Goal: Task Accomplishment & Management: Manage account settings

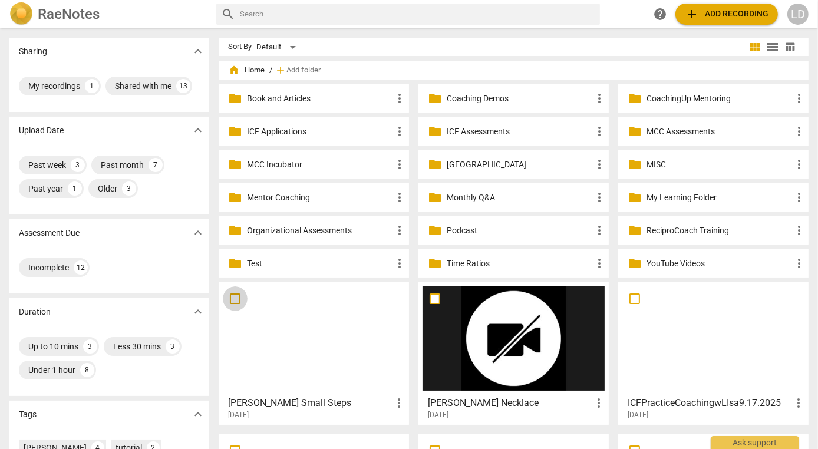
click at [234, 300] on input "checkbox" at bounding box center [235, 299] width 25 height 14
checkbox input "false"
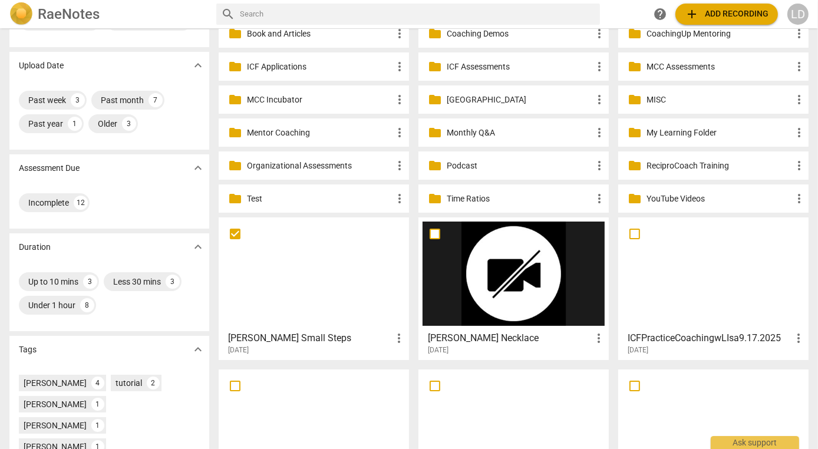
scroll to position [71, 0]
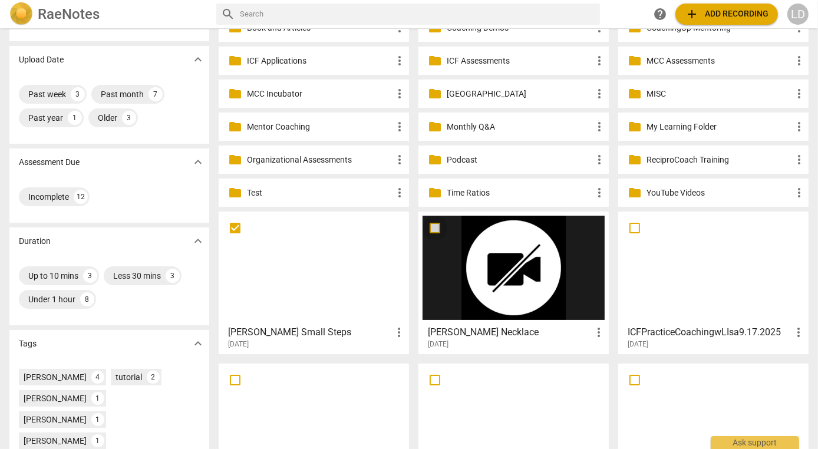
click at [434, 224] on input "checkbox" at bounding box center [434, 228] width 25 height 14
checkbox input "false"
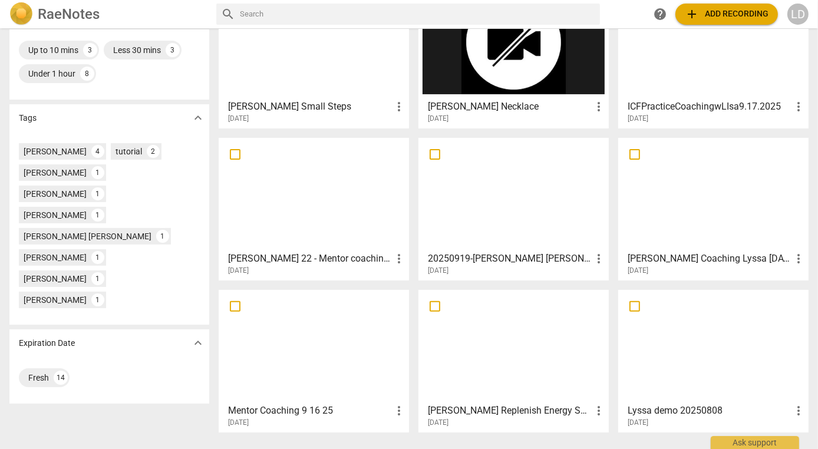
scroll to position [291, 0]
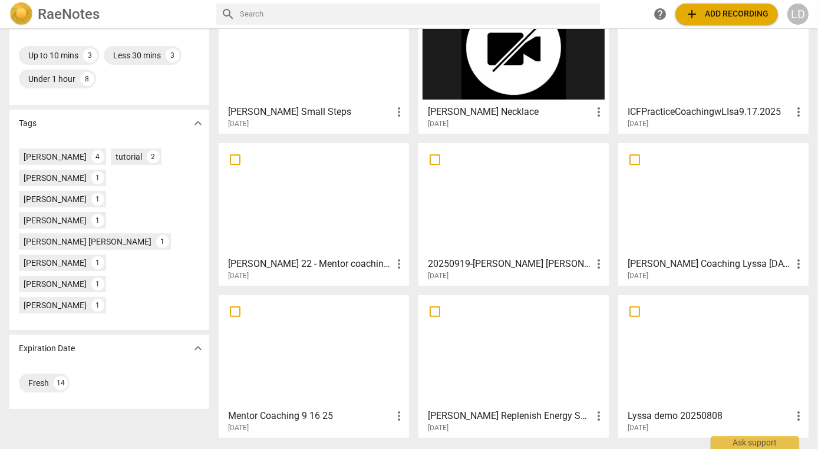
click at [435, 158] on input "checkbox" at bounding box center [434, 160] width 25 height 14
checkbox input "false"
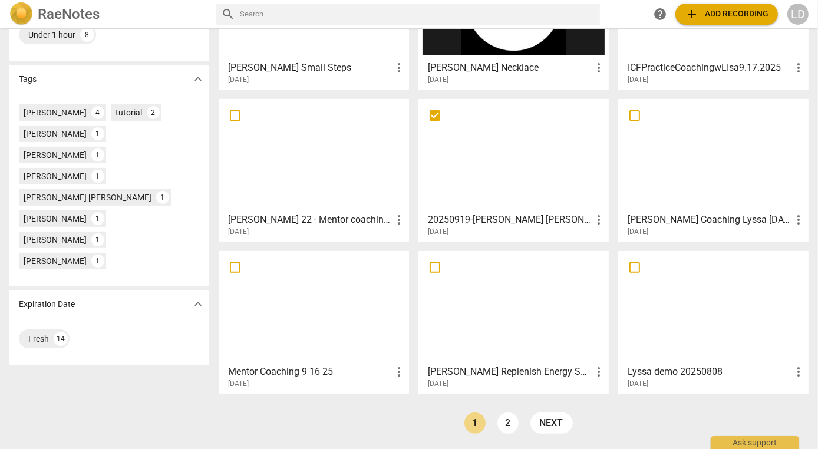
scroll to position [337, 0]
click at [434, 266] on input "checkbox" at bounding box center [434, 267] width 25 height 14
checkbox input "false"
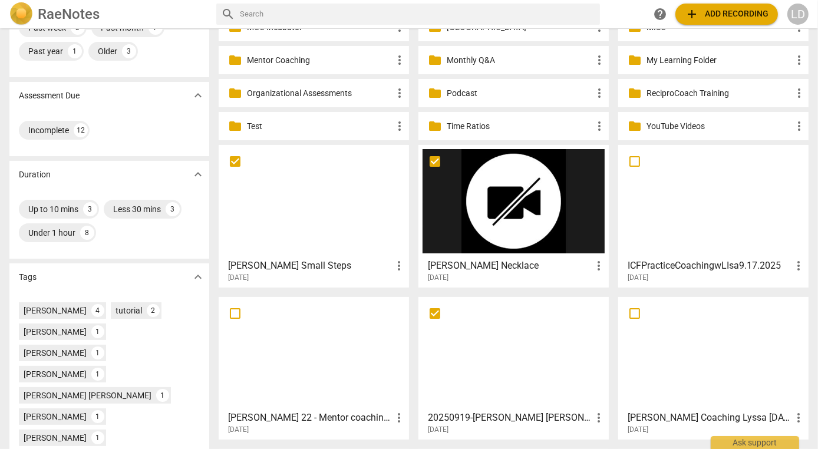
scroll to position [129, 0]
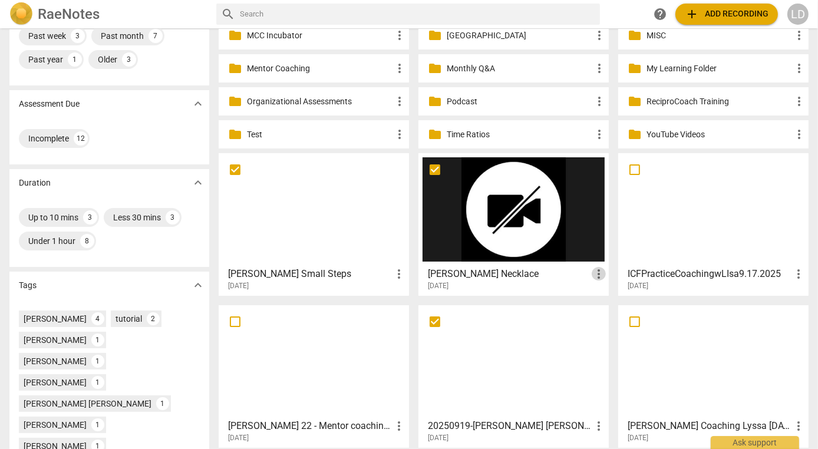
click at [594, 267] on span "more_vert" at bounding box center [598, 274] width 14 height 14
click at [594, 267] on li "Move" at bounding box center [610, 270] width 45 height 28
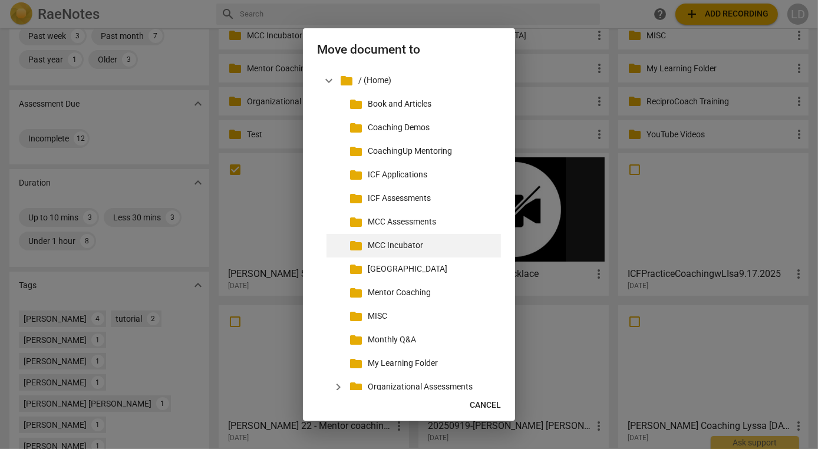
click at [439, 249] on p "MCC Incubator" at bounding box center [432, 245] width 128 height 12
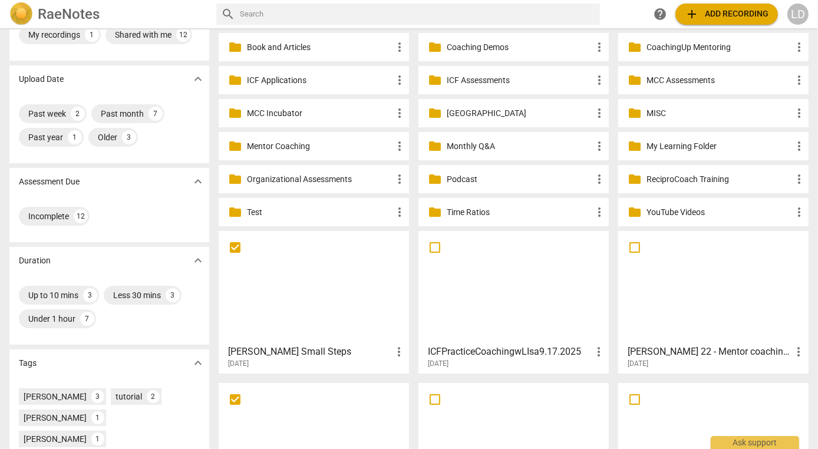
scroll to position [46, 0]
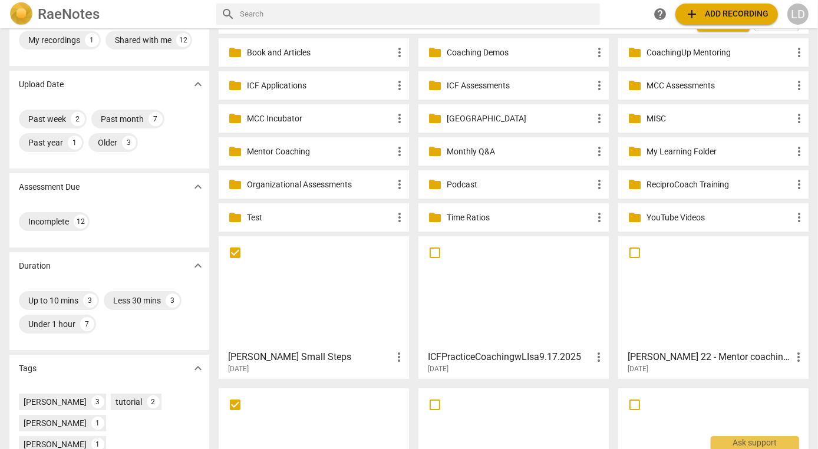
click at [349, 113] on p "MCC Incubator" at bounding box center [319, 119] width 145 height 12
checkbox input "true"
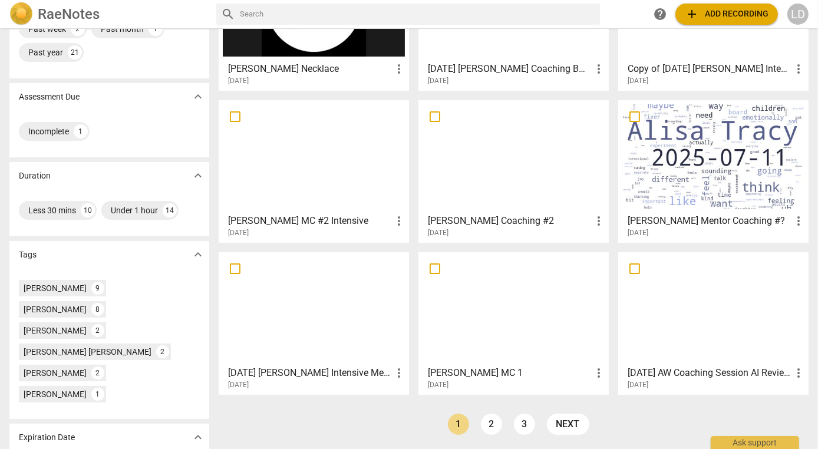
scroll to position [147, 0]
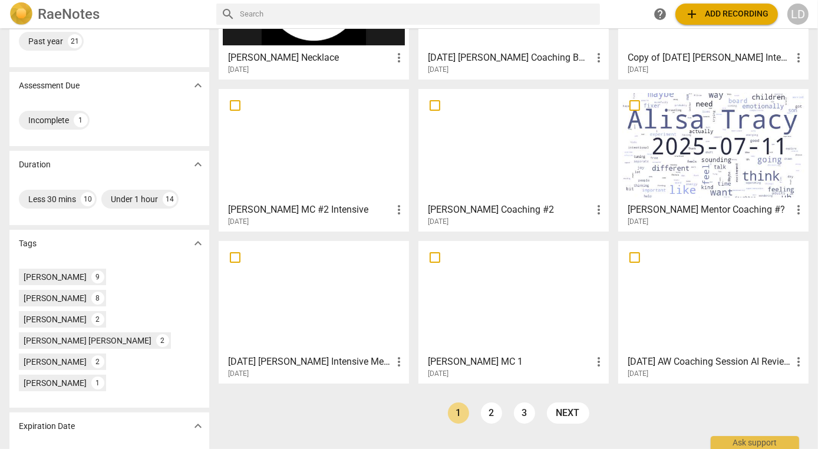
click at [349, 113] on div at bounding box center [314, 145] width 182 height 104
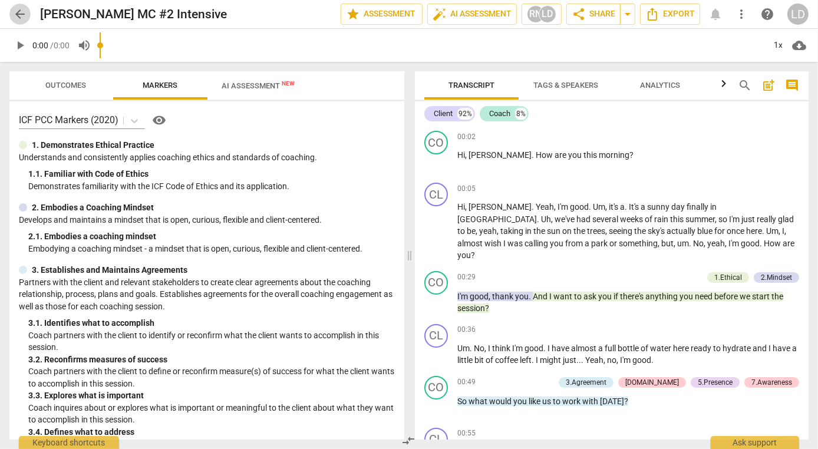
click at [27, 8] on span "arrow_back" at bounding box center [19, 14] width 21 height 14
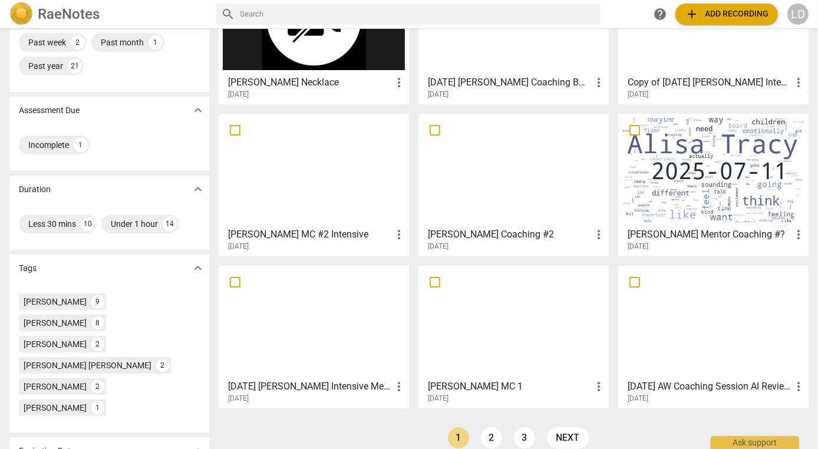
scroll to position [147, 0]
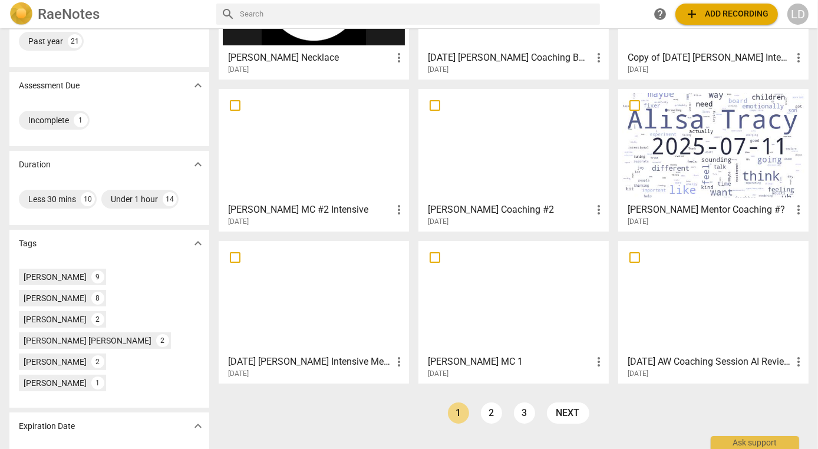
click at [377, 359] on h3 "[DATE] [PERSON_NAME] Intensive Mentor Coaching Session #2 AI Reviewed As PCC" at bounding box center [310, 362] width 164 height 14
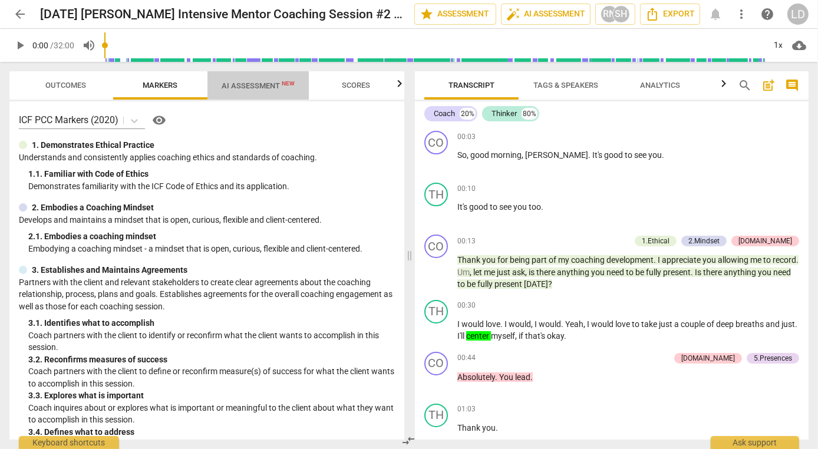
click at [239, 85] on span "AI Assessment New" at bounding box center [257, 85] width 73 height 9
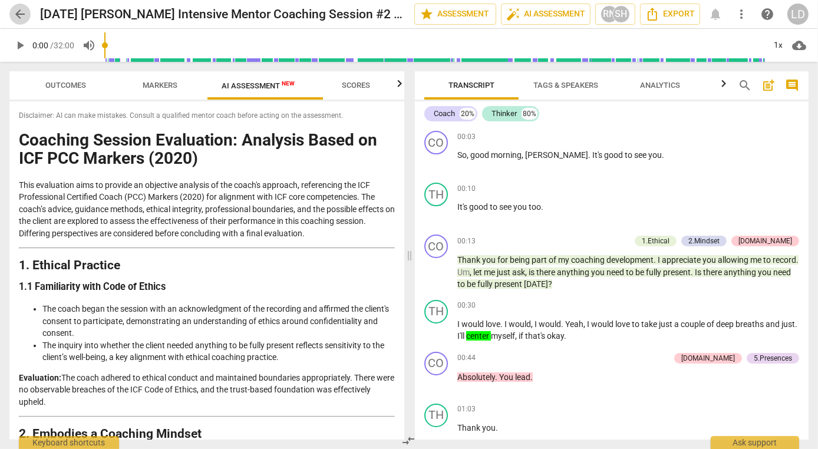
click at [18, 17] on span "arrow_back" at bounding box center [20, 14] width 14 height 14
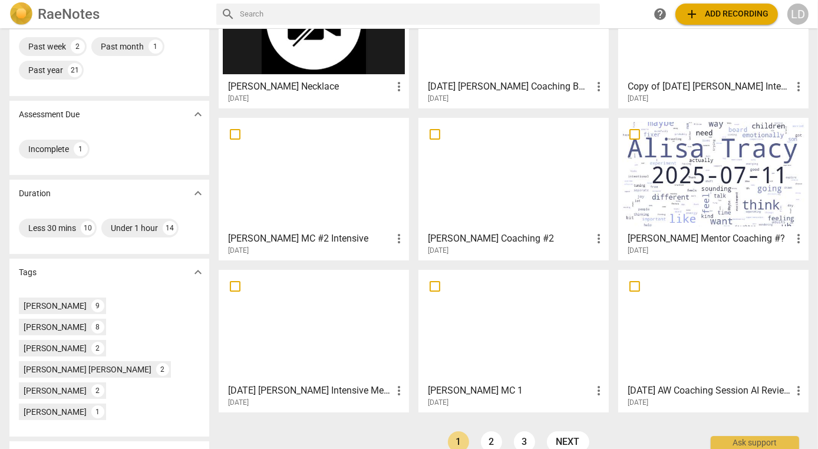
scroll to position [147, 0]
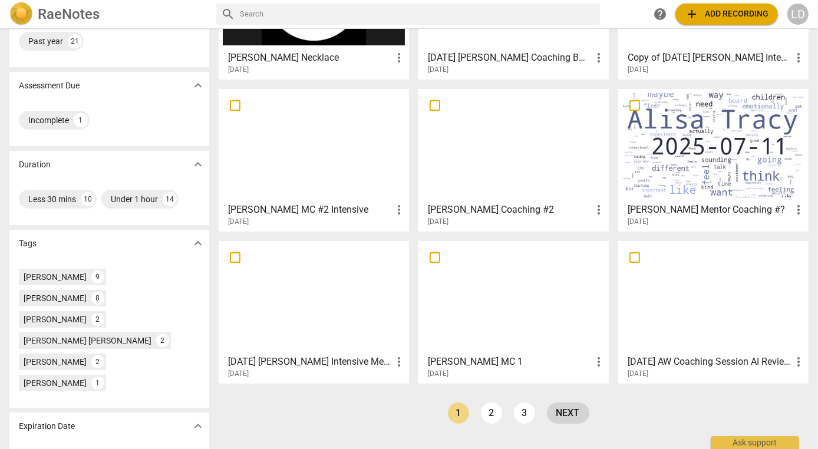
click at [573, 415] on link "next" at bounding box center [568, 412] width 42 height 21
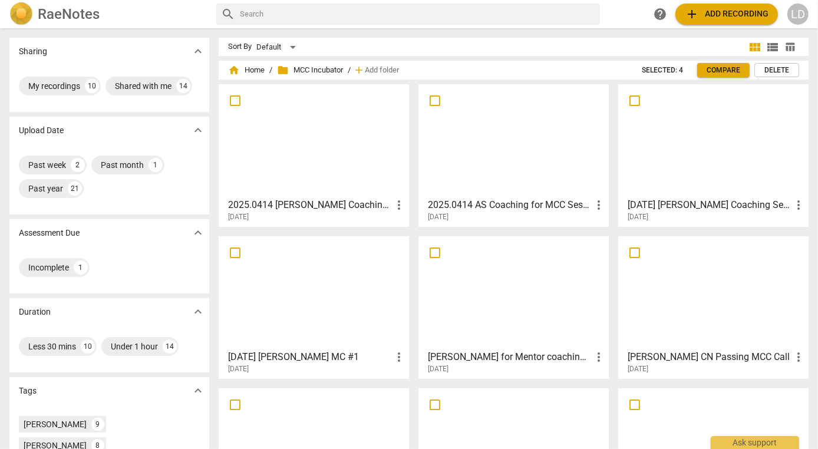
click at [323, 152] on div at bounding box center [314, 140] width 182 height 104
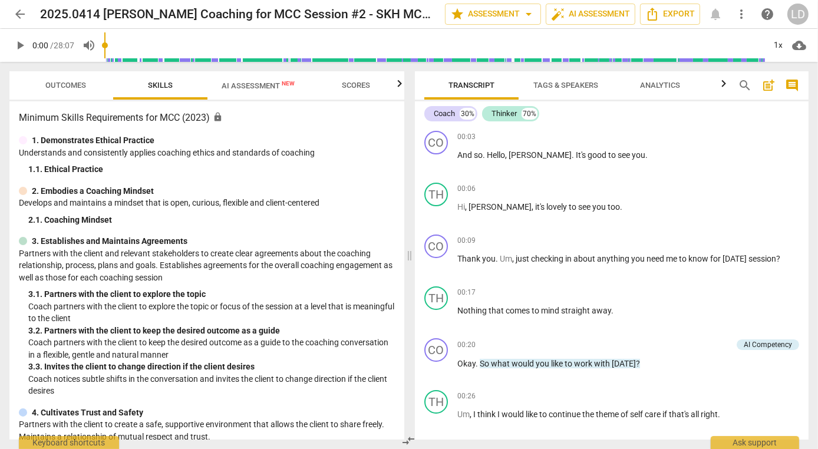
click at [276, 86] on span "AI Assessment New" at bounding box center [257, 85] width 73 height 9
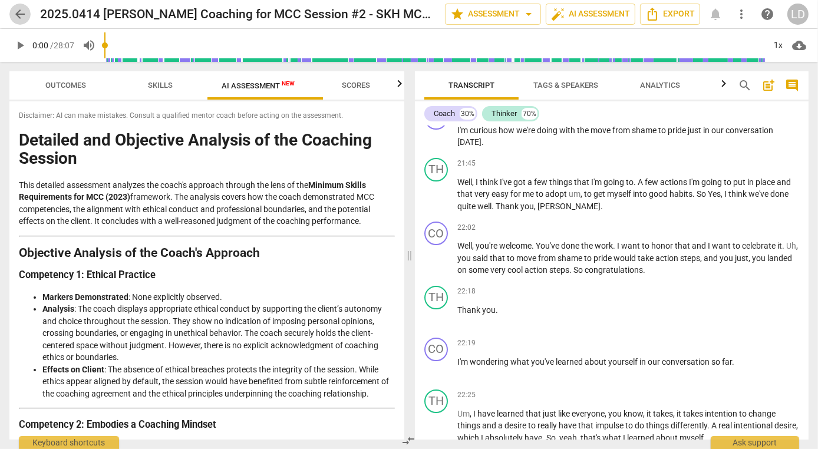
click at [27, 15] on span "arrow_back" at bounding box center [20, 14] width 14 height 14
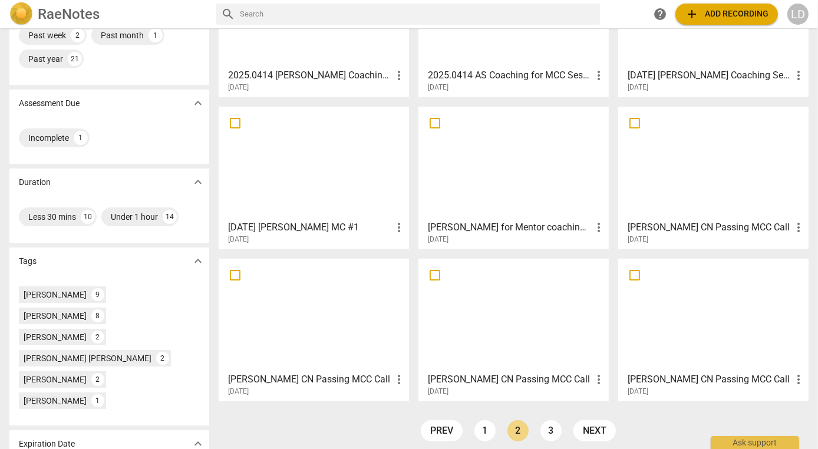
scroll to position [147, 0]
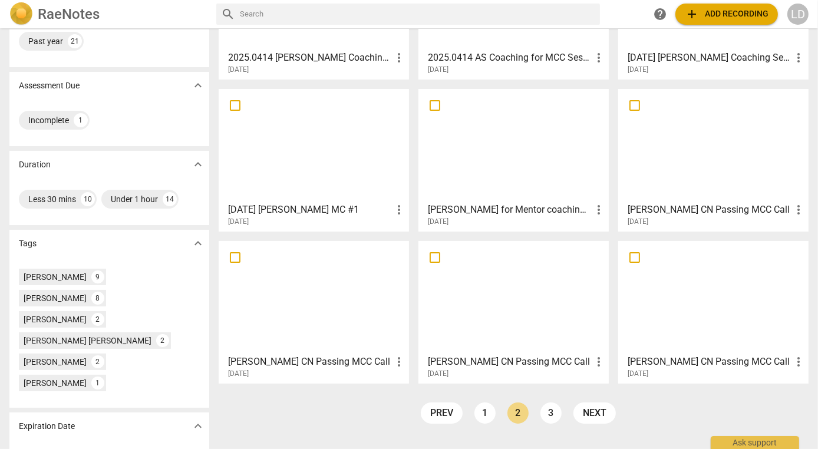
click at [313, 151] on div at bounding box center [314, 145] width 182 height 104
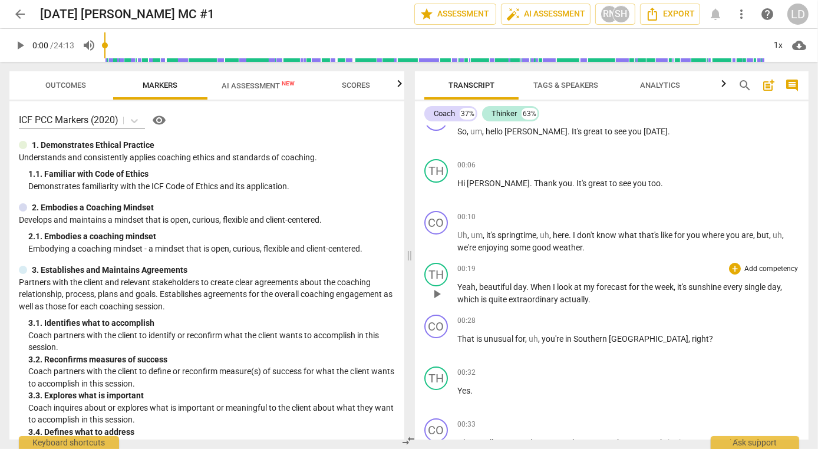
scroll to position [24, 0]
click at [267, 81] on span "AI Assessment New" at bounding box center [257, 85] width 73 height 9
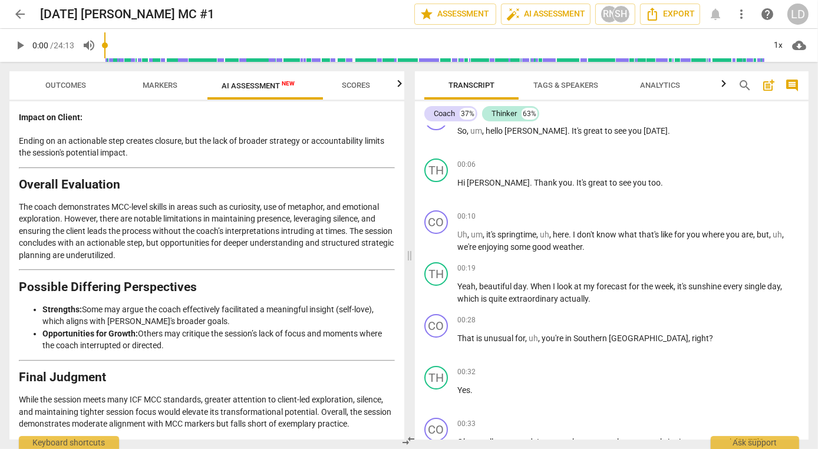
scroll to position [2990, 0]
click at [17, 16] on span "arrow_back" at bounding box center [20, 14] width 14 height 14
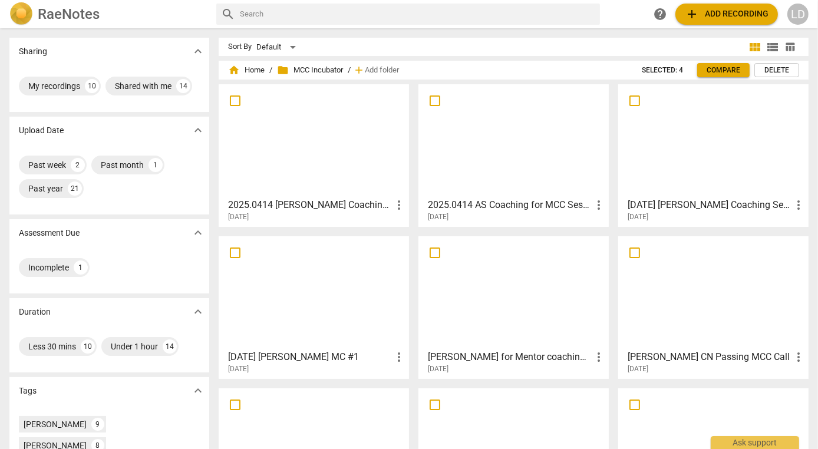
click at [354, 174] on div at bounding box center [314, 140] width 182 height 104
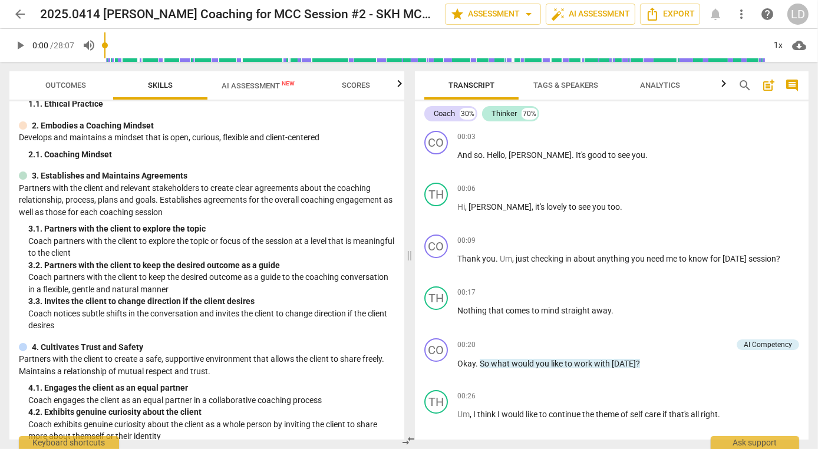
scroll to position [70, 0]
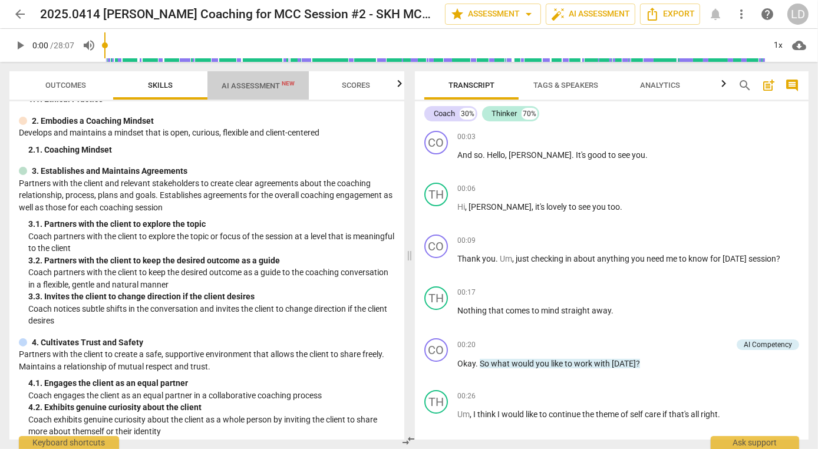
click at [266, 84] on span "AI Assessment New" at bounding box center [257, 85] width 73 height 9
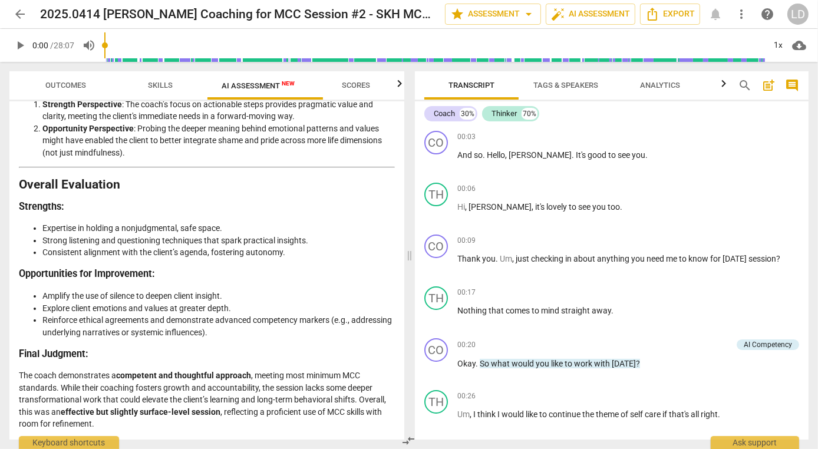
scroll to position [2612, 0]
click at [19, 11] on span "arrow_back" at bounding box center [20, 14] width 14 height 14
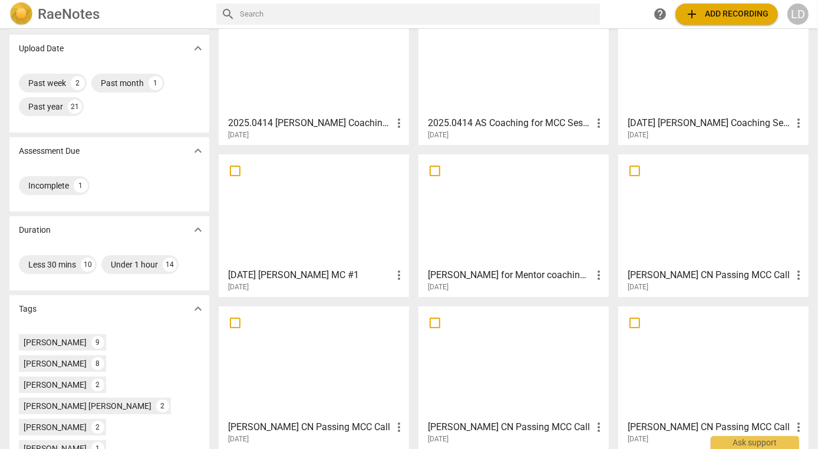
scroll to position [147, 0]
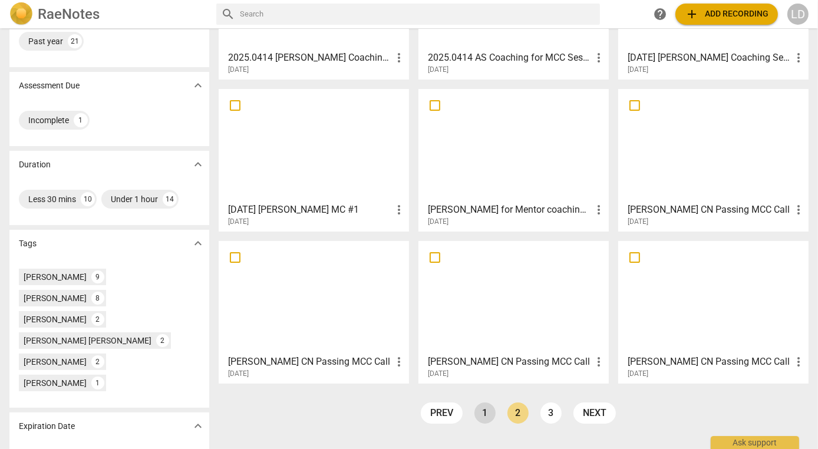
click at [485, 418] on link "1" at bounding box center [484, 412] width 21 height 21
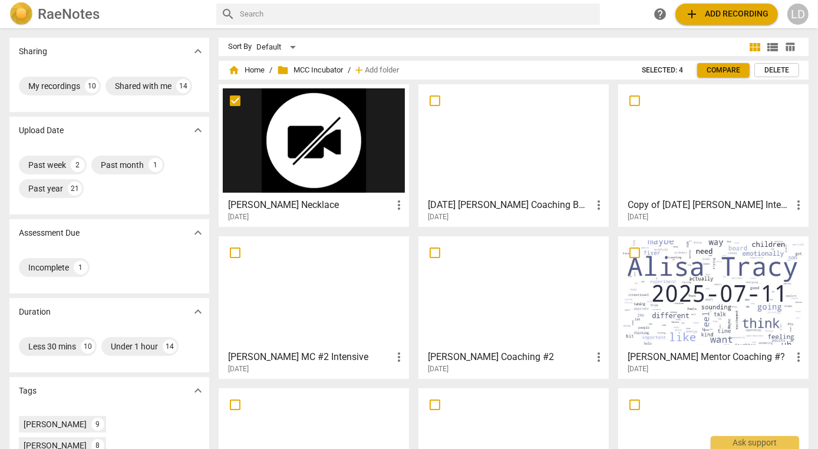
scroll to position [147, 0]
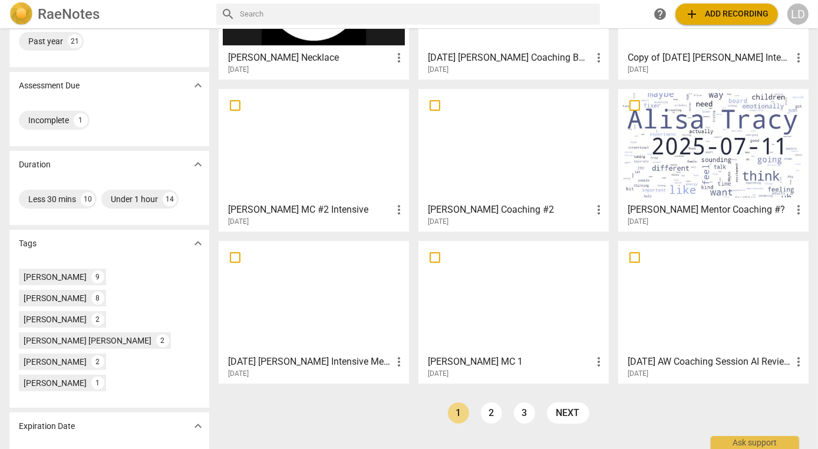
click at [337, 330] on div at bounding box center [314, 297] width 182 height 104
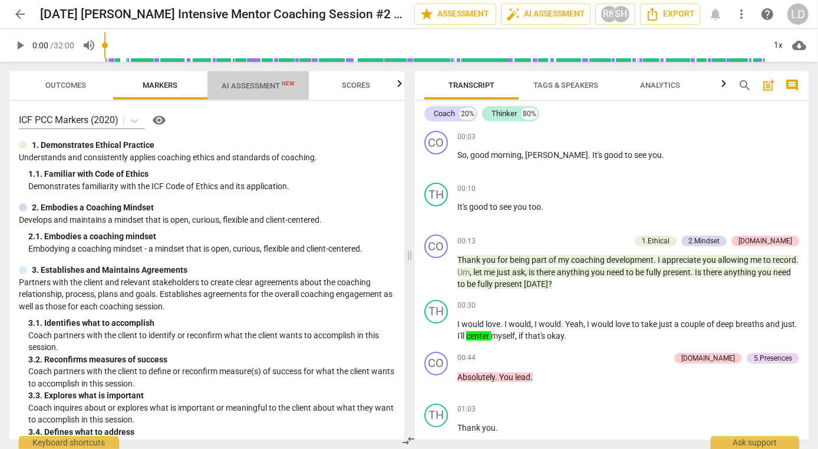
click at [253, 85] on span "AI Assessment New" at bounding box center [257, 85] width 73 height 9
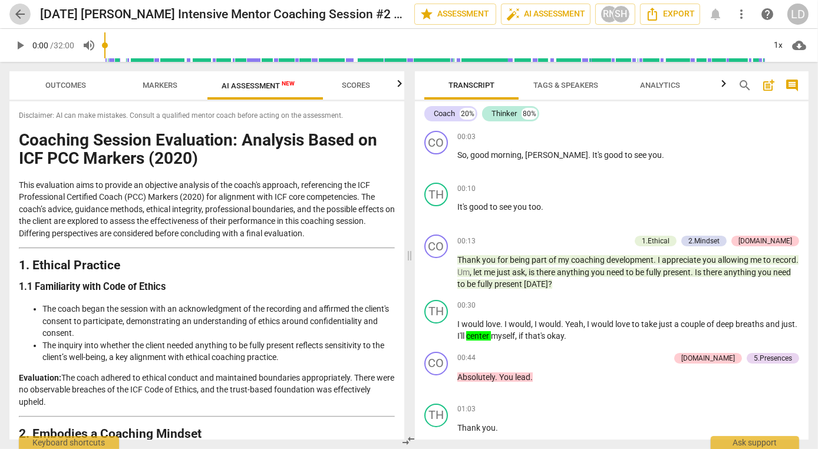
click at [22, 15] on span "arrow_back" at bounding box center [20, 14] width 14 height 14
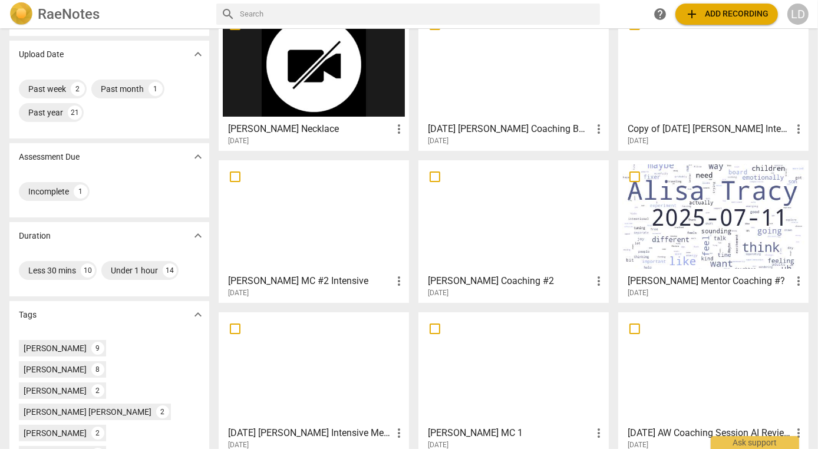
scroll to position [147, 0]
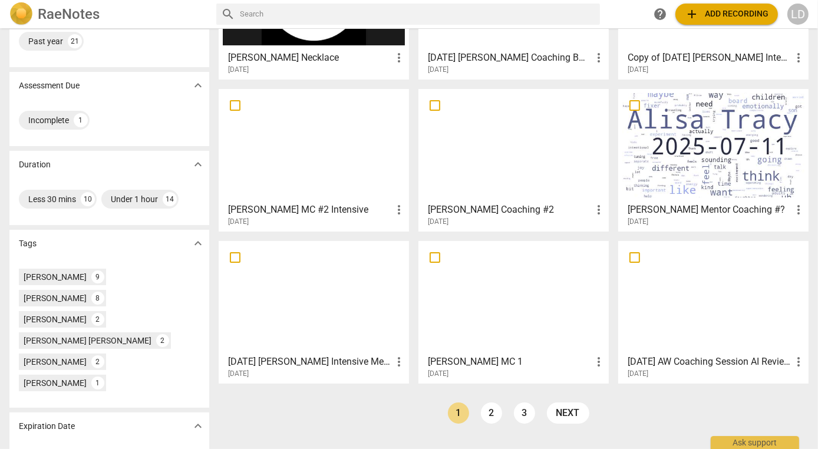
click at [397, 355] on span "more_vert" at bounding box center [399, 362] width 14 height 14
click at [365, 327] on div at bounding box center [409, 224] width 818 height 449
click at [239, 255] on input "checkbox" at bounding box center [235, 257] width 25 height 14
checkbox input "false"
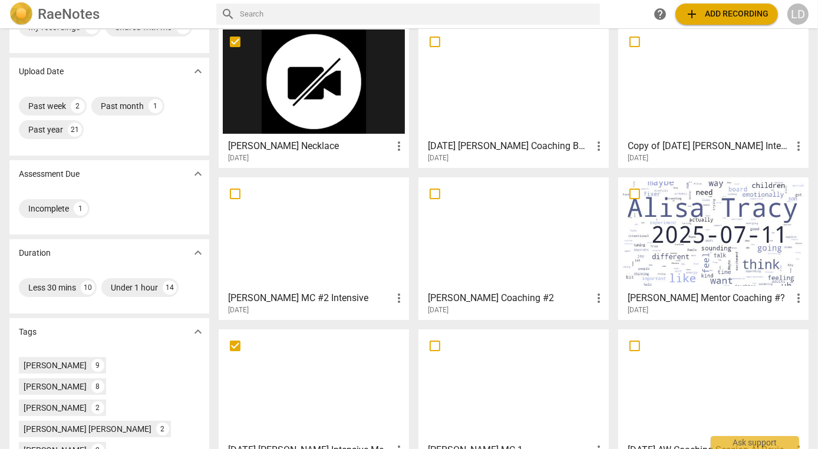
scroll to position [100, 0]
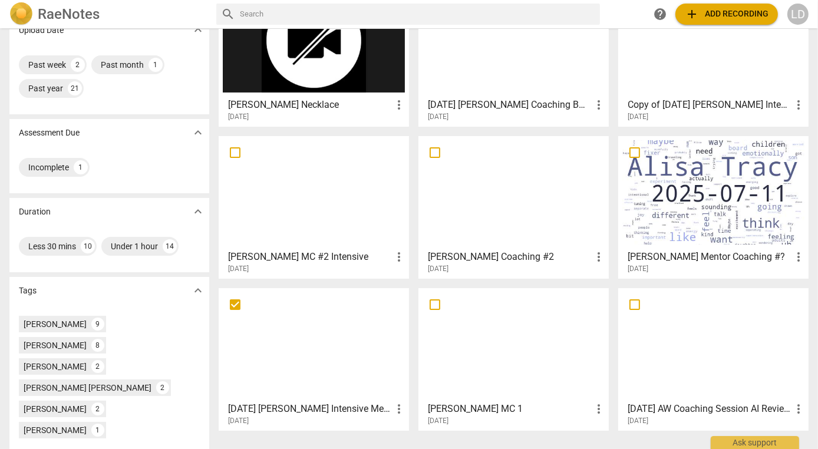
click at [269, 348] on div at bounding box center [314, 344] width 182 height 104
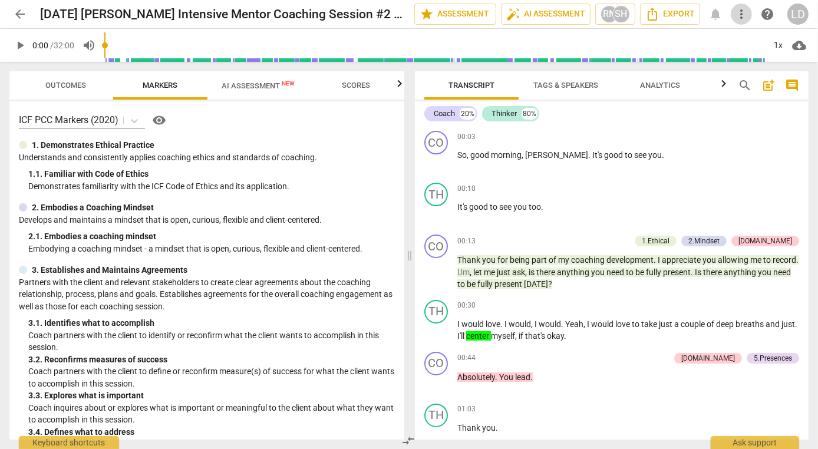
click at [740, 9] on span "more_vert" at bounding box center [741, 14] width 14 height 14
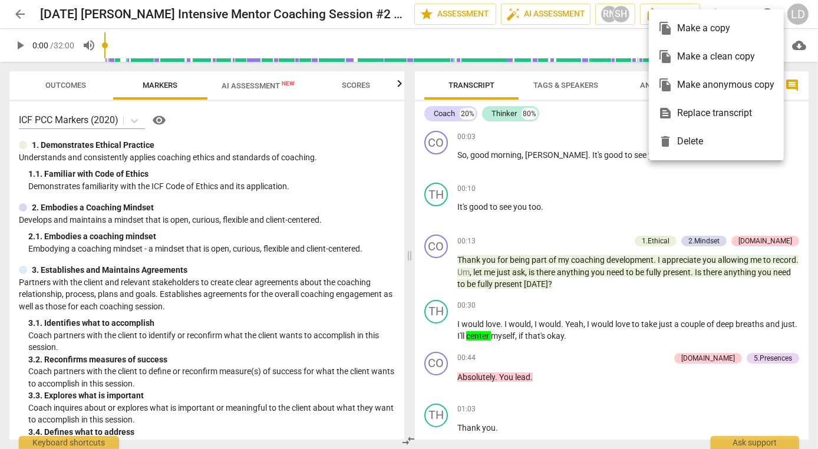
click at [723, 44] on div "file_copy Make a clean copy" at bounding box center [716, 56] width 116 height 28
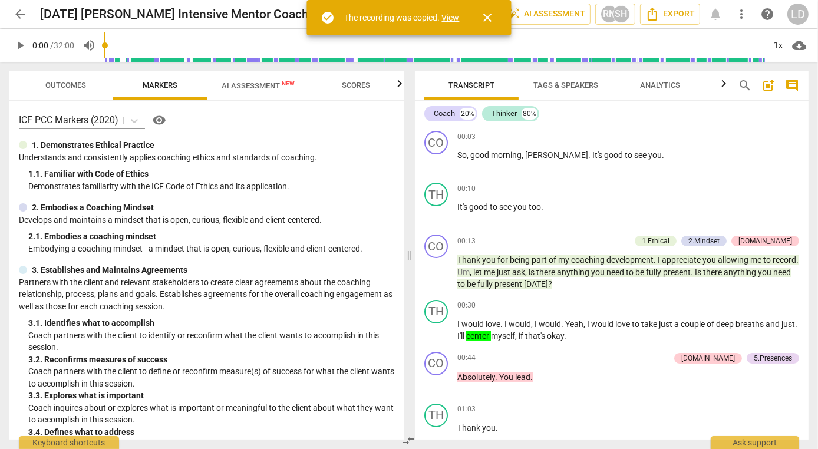
click at [459, 16] on link "View" at bounding box center [451, 17] width 18 height 9
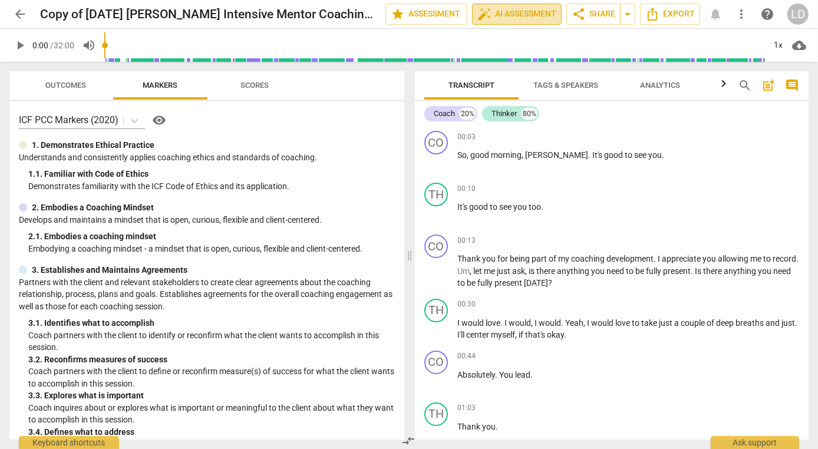
click at [482, 16] on span "auto_fix_high AI Assessment" at bounding box center [516, 14] width 79 height 14
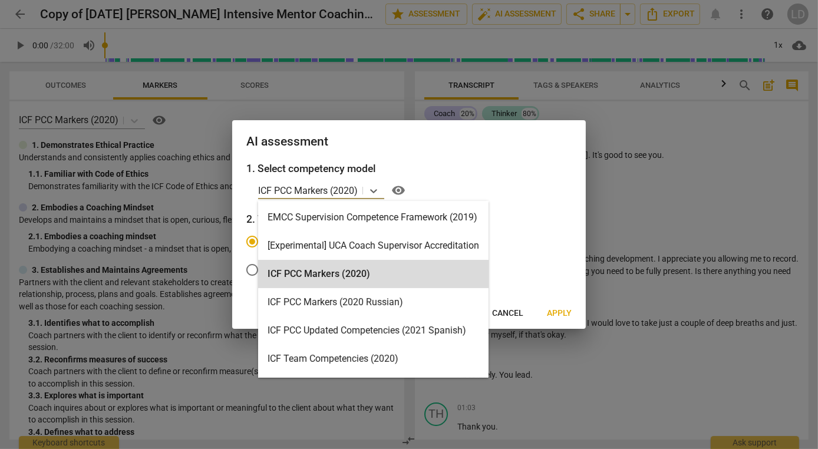
click at [323, 195] on p "ICF PCC Markers (2020)" at bounding box center [308, 191] width 100 height 14
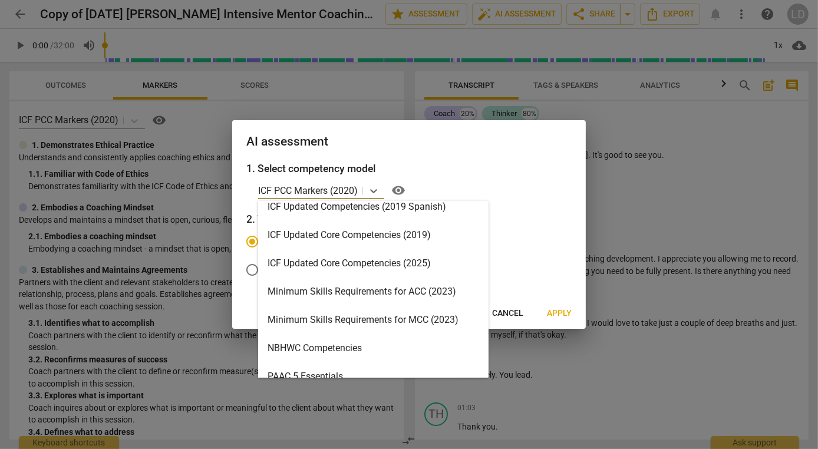
scroll to position [209, 0]
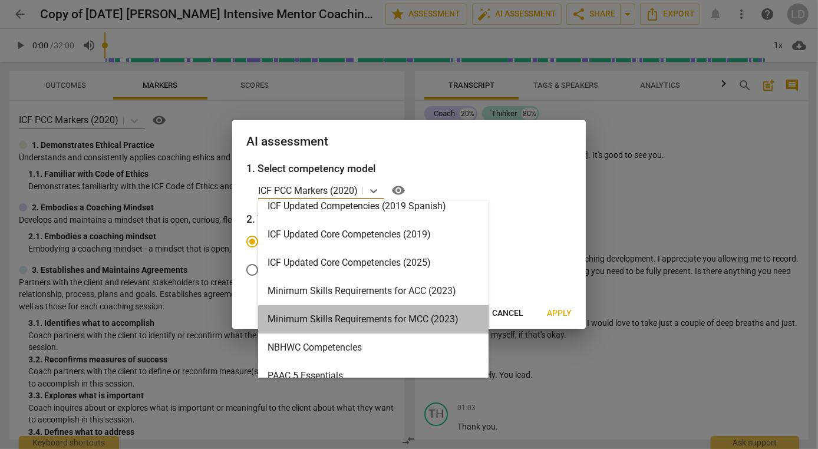
click at [318, 317] on div "Minimum Skills Requirements for MCC (2023)" at bounding box center [373, 319] width 230 height 28
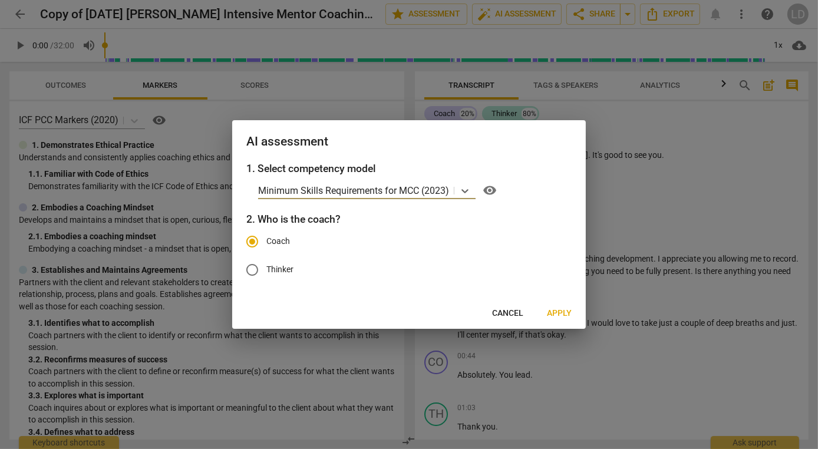
click at [564, 319] on span "Apply" at bounding box center [559, 313] width 25 height 12
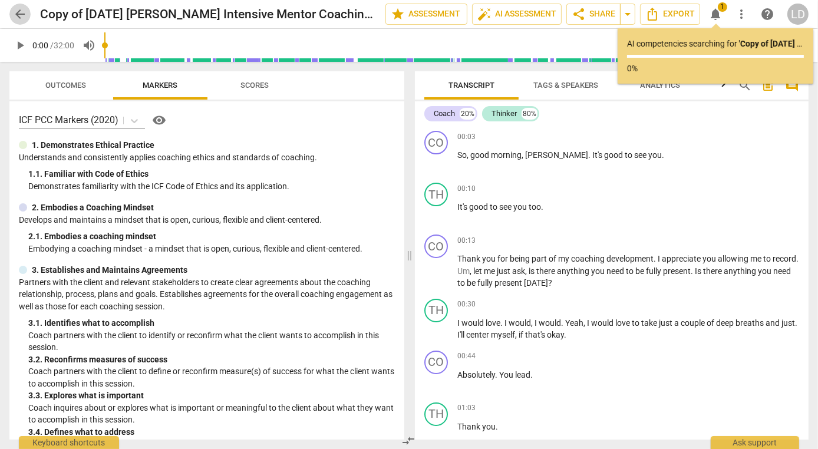
click at [17, 12] on span "arrow_back" at bounding box center [20, 14] width 14 height 14
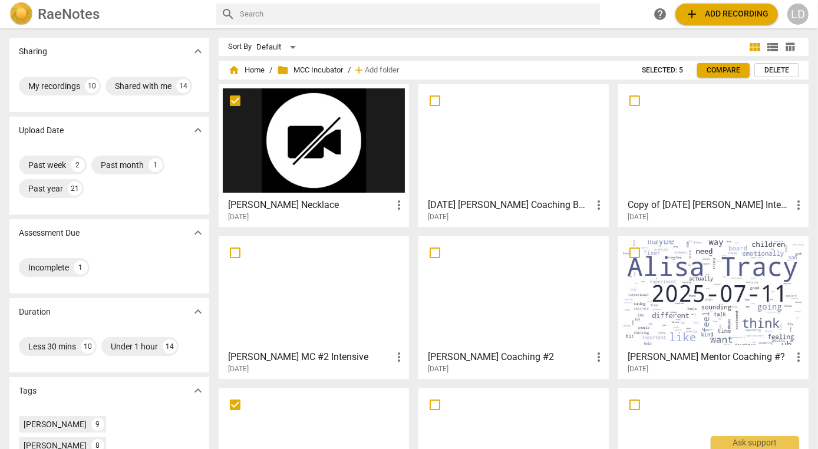
click at [325, 199] on h3 "[PERSON_NAME] Necklace" at bounding box center [310, 205] width 164 height 14
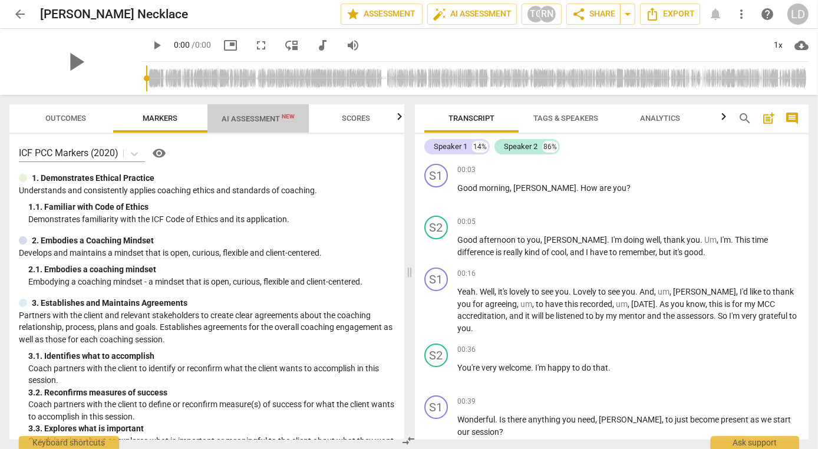
click at [256, 117] on span "AI Assessment New" at bounding box center [257, 118] width 73 height 9
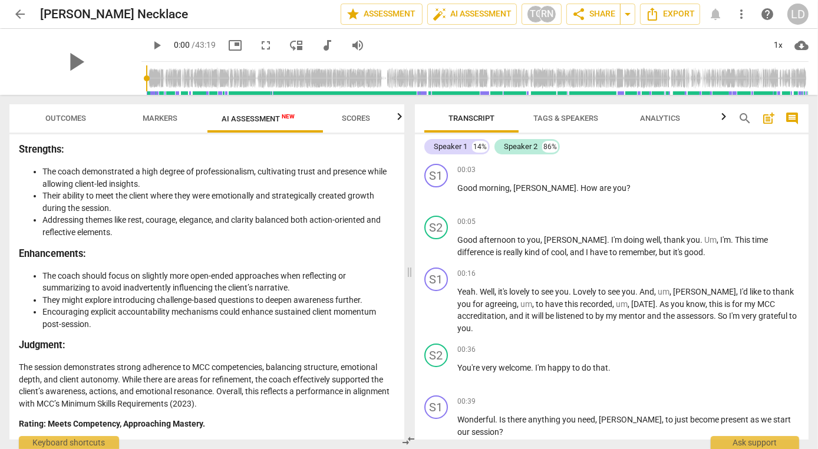
scroll to position [3244, 0]
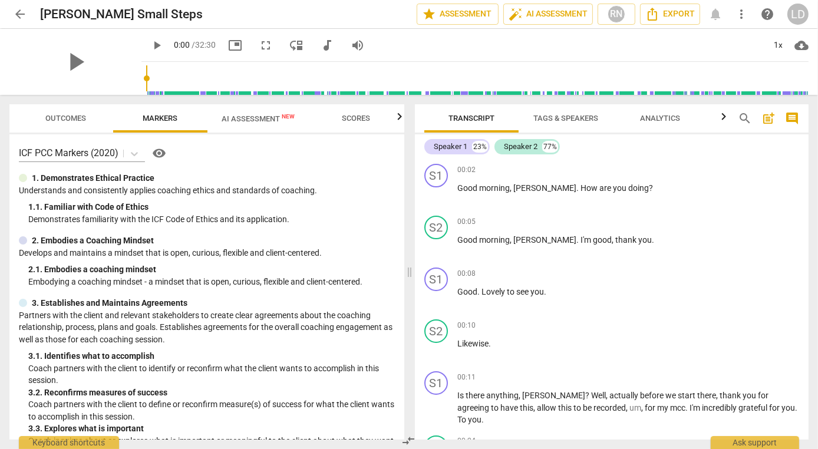
click at [19, 9] on span "arrow_back" at bounding box center [20, 14] width 14 height 14
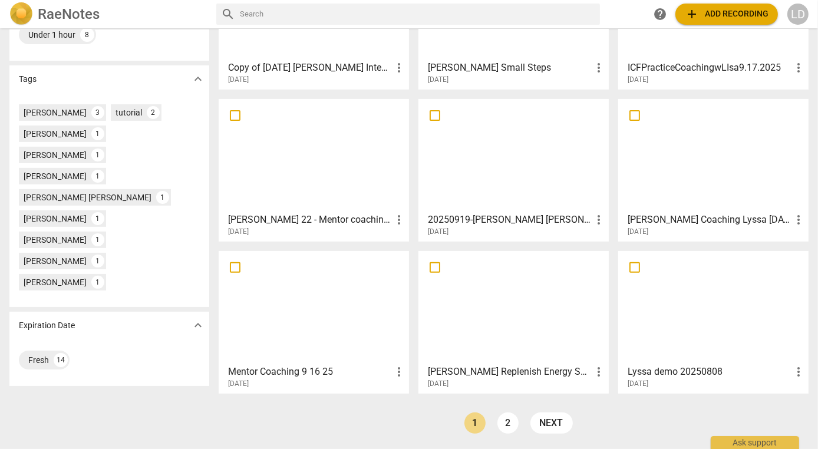
scroll to position [337, 0]
click at [653, 177] on div at bounding box center [713, 155] width 182 height 104
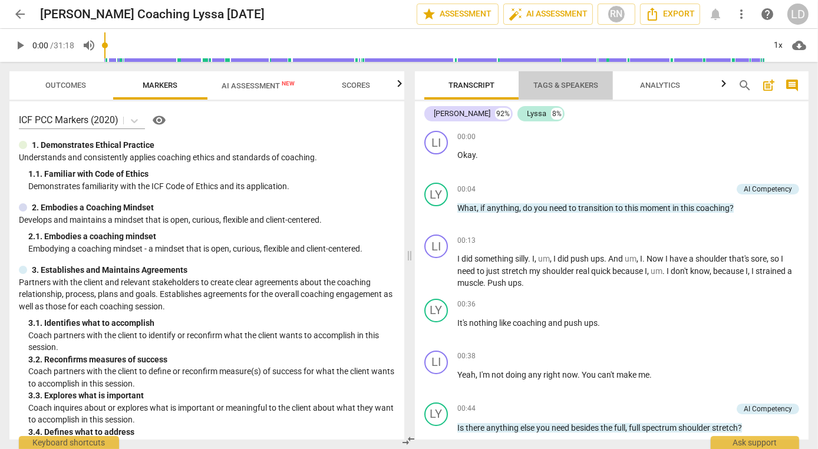
click at [571, 85] on span "Tags & Speakers" at bounding box center [565, 85] width 65 height 9
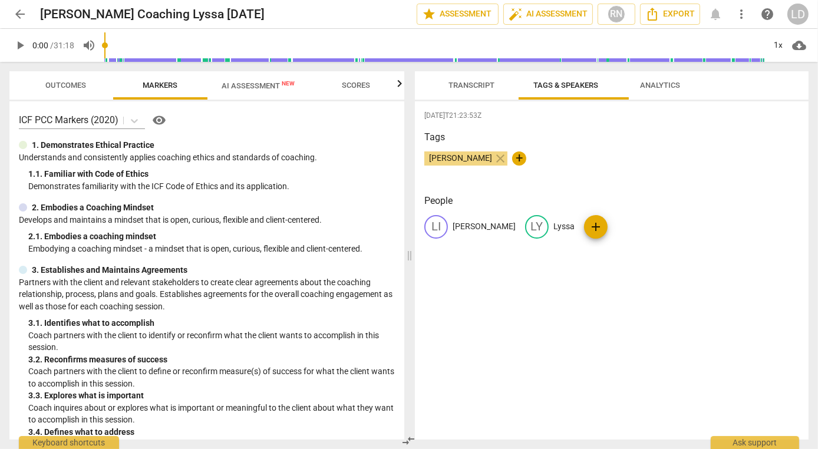
click at [464, 233] on p "Lisa" at bounding box center [483, 226] width 63 height 12
type input "Coach"
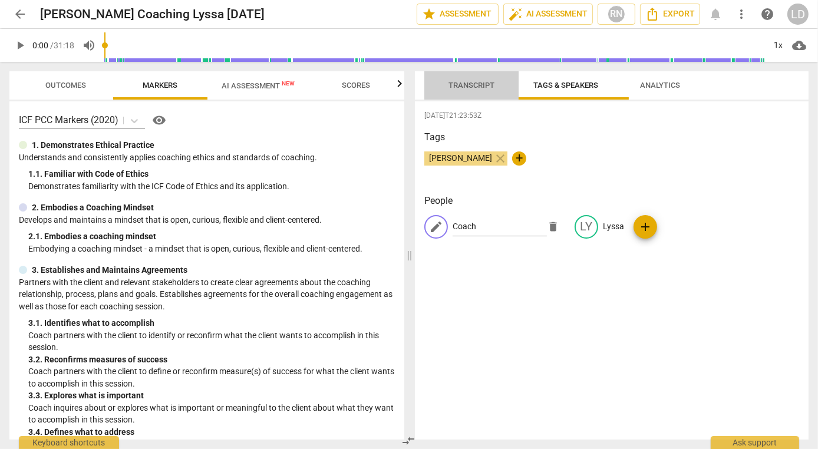
click at [492, 90] on span "Transcript" at bounding box center [471, 85] width 46 height 9
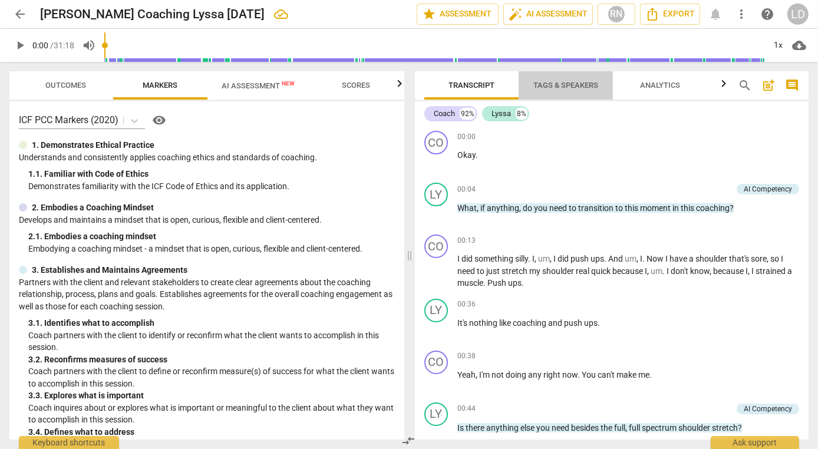
click at [539, 88] on span "Tags & Speakers" at bounding box center [565, 85] width 65 height 9
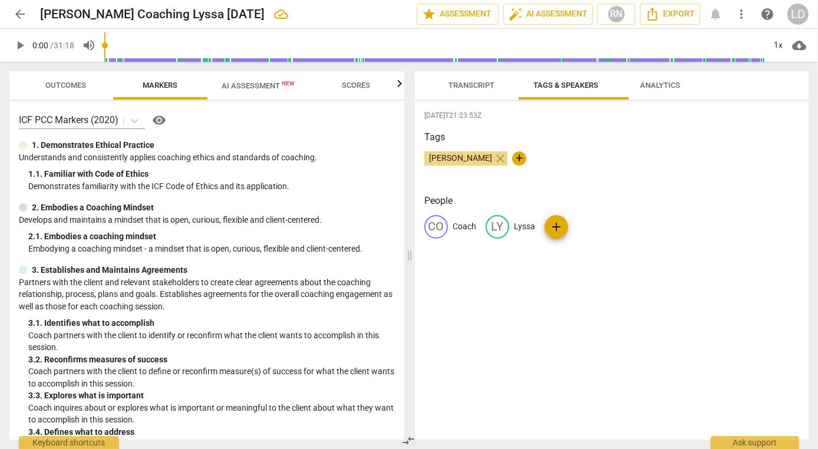
click at [471, 233] on p "Coach" at bounding box center [464, 226] width 24 height 12
type input "C"
type input "Thinker"
click at [624, 233] on p "Lyssa" at bounding box center [613, 226] width 21 height 12
type input "Lisa"
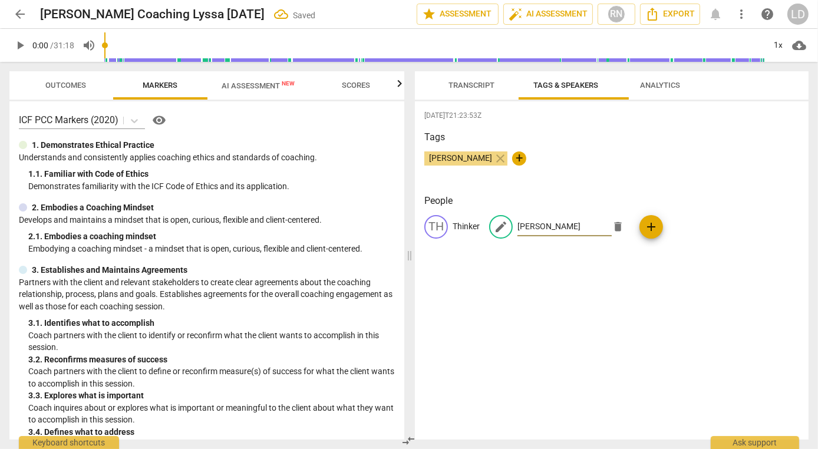
click at [627, 175] on div "Lisa Pachence close +" at bounding box center [611, 163] width 375 height 24
click at [468, 90] on span "Transcript" at bounding box center [471, 85] width 46 height 9
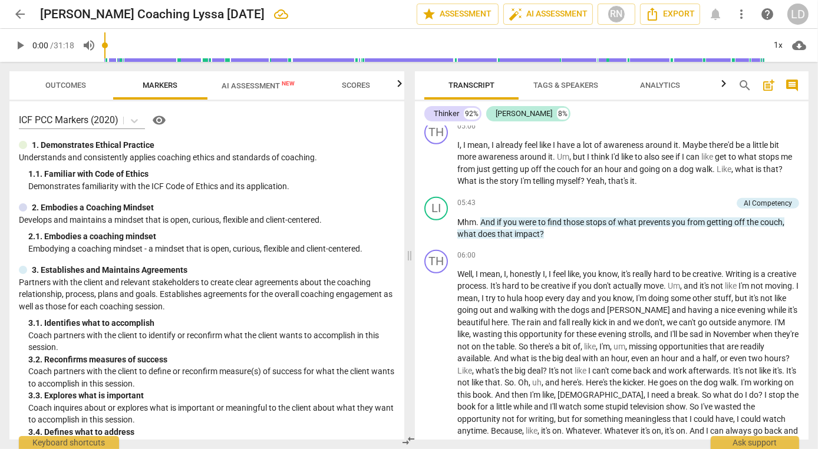
scroll to position [1040, 0]
click at [263, 90] on span "AI Assessment New" at bounding box center [257, 85] width 73 height 9
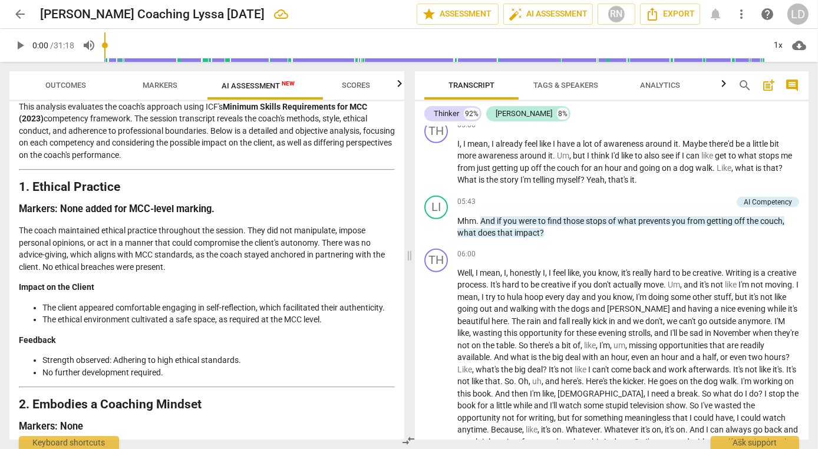
scroll to position [0, 0]
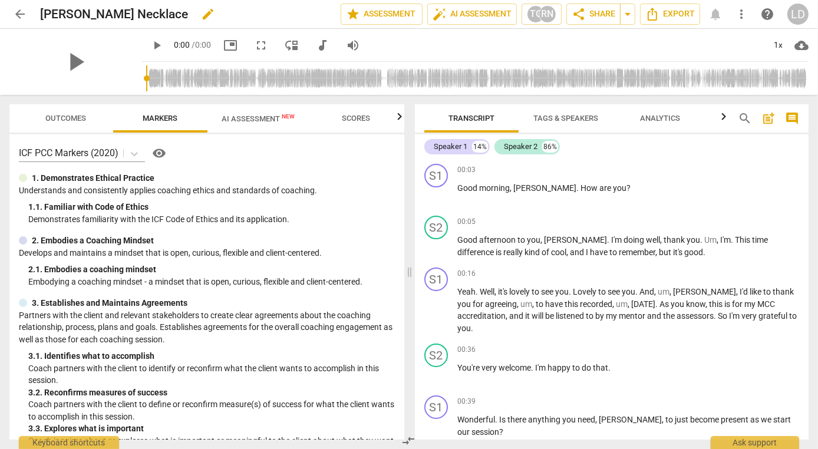
click at [42, 14] on h2 "[PERSON_NAME] Necklace" at bounding box center [114, 14] width 148 height 15
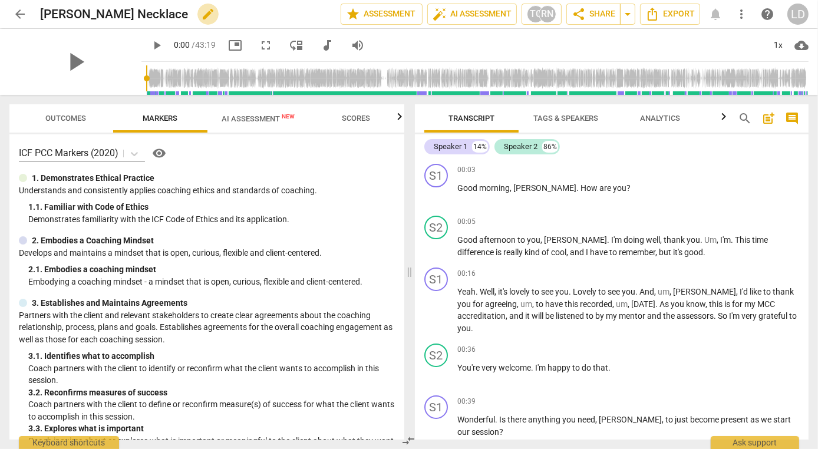
click at [215, 12] on span "edit" at bounding box center [208, 14] width 14 height 14
drag, startPoint x: 88, startPoint y: 15, endPoint x: 34, endPoint y: 5, distance: 55.8
click at [34, 5] on div "arrow_back Sharon Pearl Necklace done clear star Assessment auto_fix_high AI As…" at bounding box center [408, 14] width 799 height 22
type input "Tracy Clark MC Intensive Pearl Necklace"
click at [292, 14] on span "done" at bounding box center [299, 14] width 14 height 14
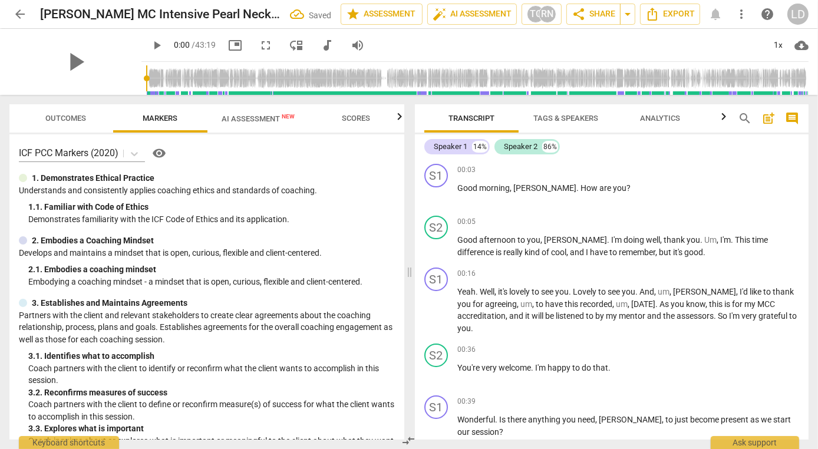
click at [552, 116] on span "Tags & Speakers" at bounding box center [565, 118] width 65 height 9
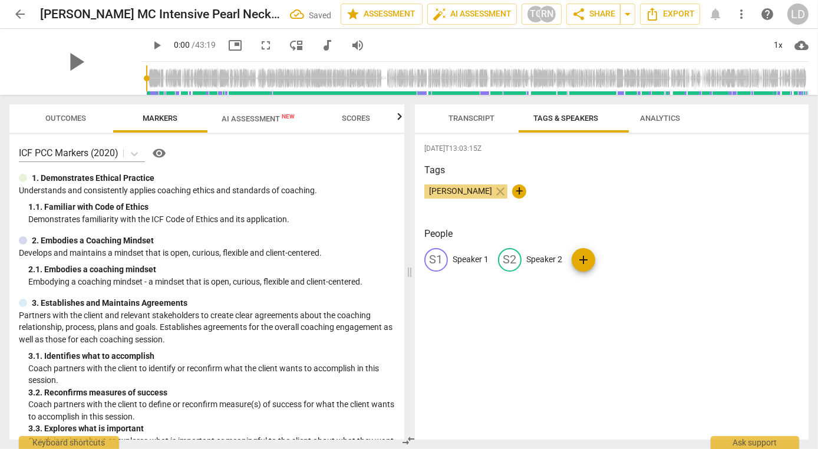
click at [456, 266] on p "Speaker 1" at bounding box center [470, 259] width 36 height 12
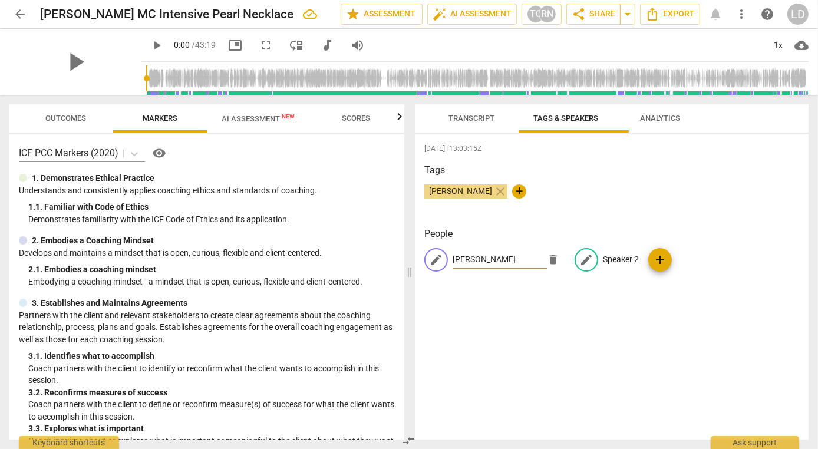
type input "Tracey"
click at [631, 266] on p "Speaker 2" at bounding box center [621, 259] width 36 height 12
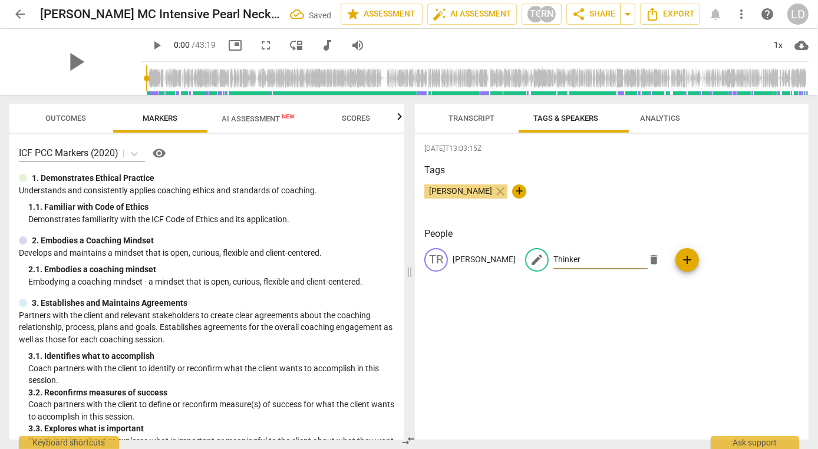
type input "Thinker"
click at [661, 202] on div "Tracy Clark close +" at bounding box center [611, 196] width 375 height 24
click at [483, 122] on span "Transcript" at bounding box center [471, 118] width 46 height 9
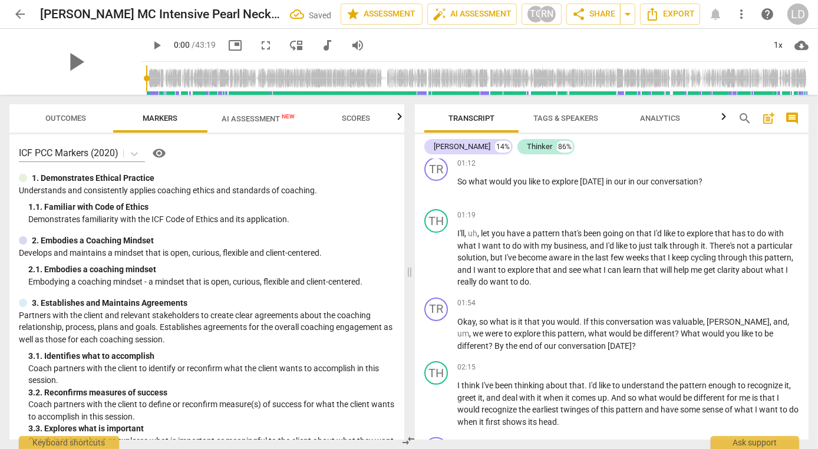
scroll to position [342, 0]
click at [235, 120] on span "AI Assessment New" at bounding box center [257, 118] width 73 height 9
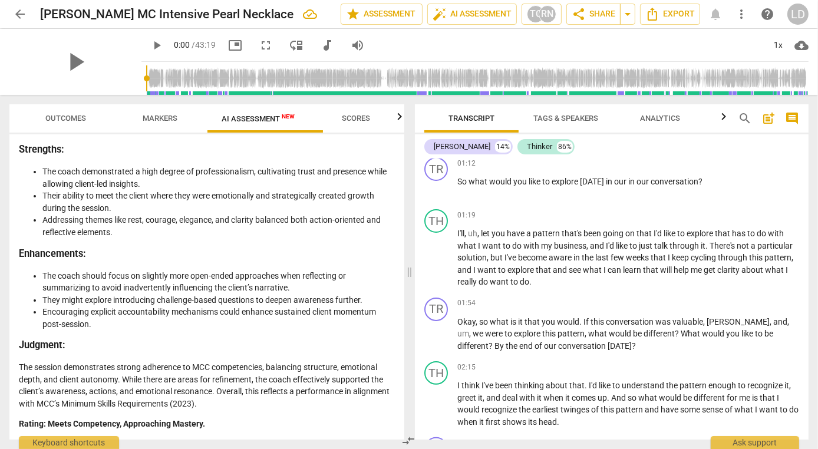
scroll to position [3210, 0]
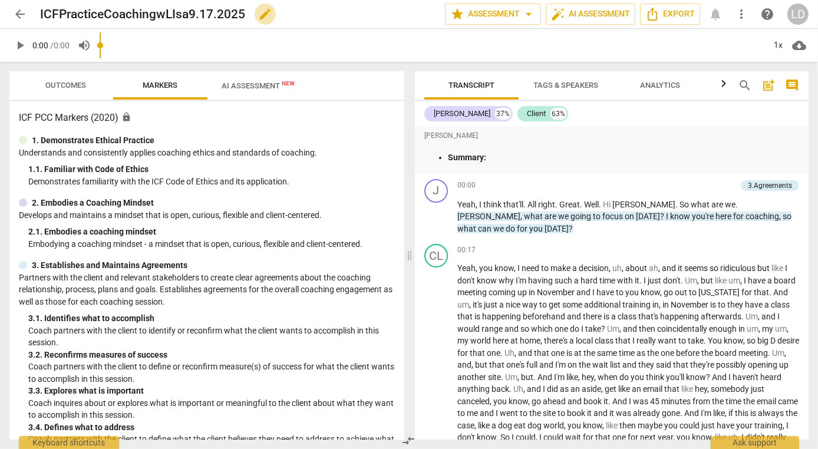
click at [272, 15] on span "edit" at bounding box center [265, 14] width 14 height 14
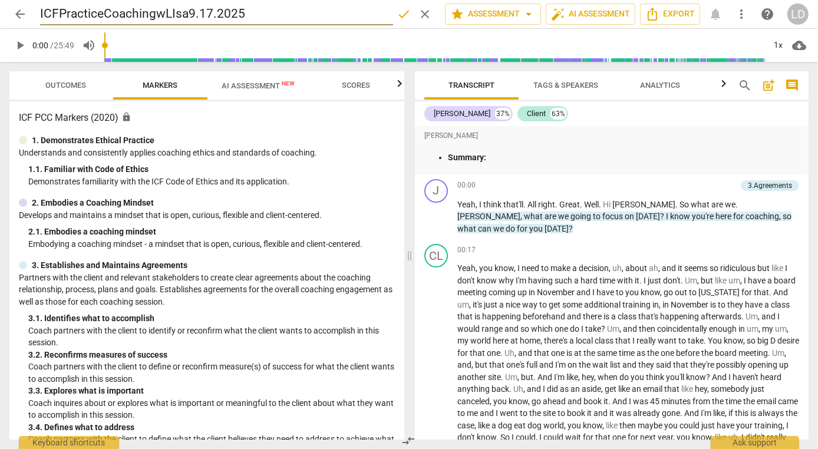
drag, startPoint x: 227, startPoint y: 12, endPoint x: 41, endPoint y: 12, distance: 185.5
click at [41, 12] on input "ICFPracticeCoachingwLIsa9.17.2025" at bounding box center [216, 14] width 353 height 22
click at [396, 13] on span "done" at bounding box center [403, 14] width 14 height 14
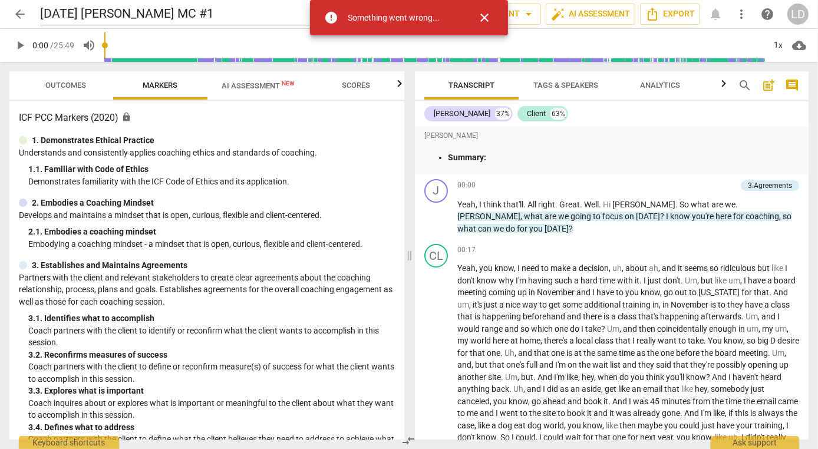
click at [319, 114] on h3 "ICF PCC Markers (2020) lock" at bounding box center [207, 118] width 376 height 14
click at [479, 21] on span "close" at bounding box center [484, 18] width 28 height 14
click at [293, 9] on input "9.17.2025 Jenifer Paredes MC #1" at bounding box center [216, 14] width 353 height 22
drag, startPoint x: 111, startPoint y: 14, endPoint x: 41, endPoint y: 11, distance: 70.8
click at [41, 11] on input "9.17.2025 Jenifer Paredes MC #1" at bounding box center [216, 14] width 353 height 22
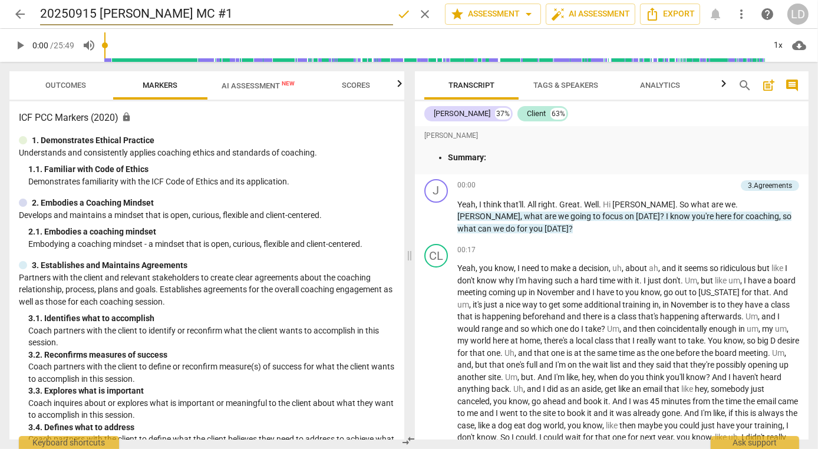
type input "20250915 Jenifer Paredes MC #1"
click at [396, 15] on span "done" at bounding box center [403, 14] width 14 height 14
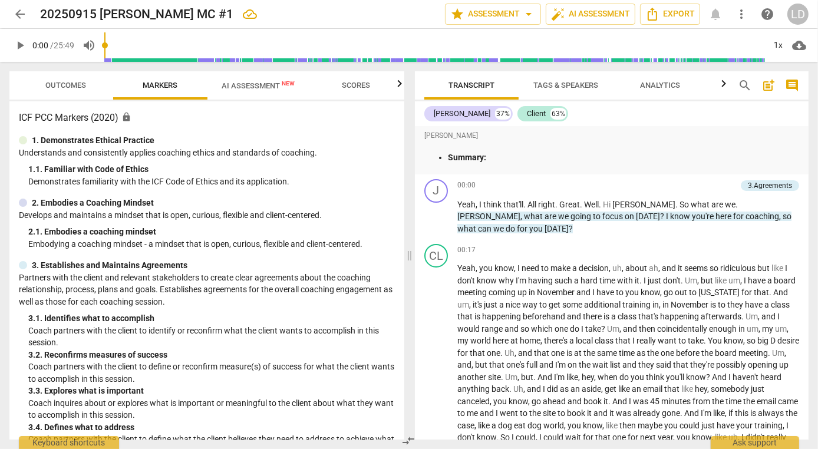
click at [21, 13] on span "arrow_back" at bounding box center [20, 14] width 14 height 14
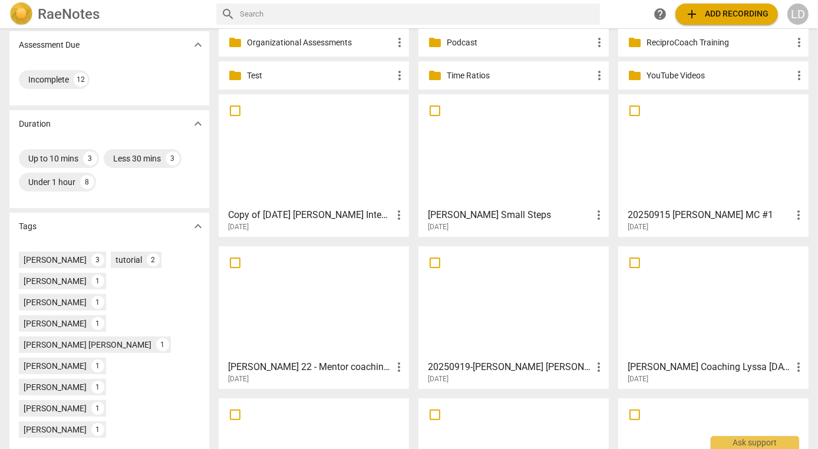
scroll to position [188, 0]
click at [289, 160] on div at bounding box center [314, 150] width 182 height 104
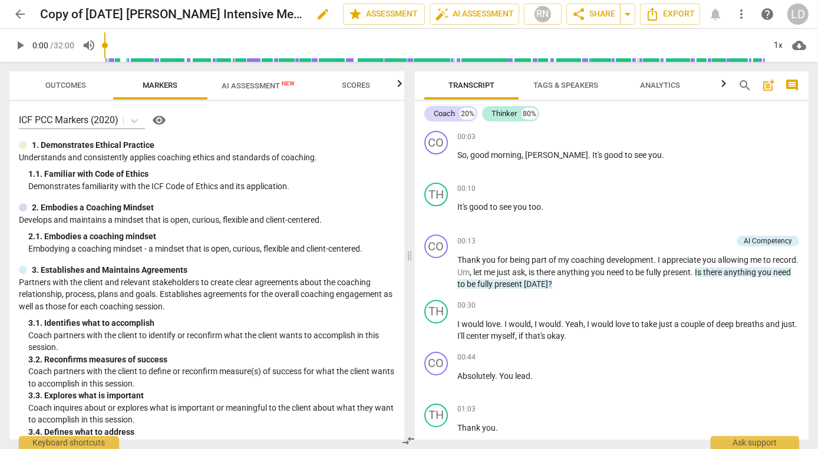
click at [227, 15] on h2 "Copy of [DATE] [PERSON_NAME] Intensive Mentor Coaching Session #2 AI Reviewed A…" at bounding box center [171, 14] width 263 height 15
drag, startPoint x: 98, startPoint y: 15, endPoint x: 32, endPoint y: 14, distance: 66.6
click at [32, 14] on div "arrow_back Copy of 2025.06.19 Sharon Hull Intensive Mentor Coaching Session #2 …" at bounding box center [408, 14] width 799 height 21
click at [248, 81] on span "AI Assessment New" at bounding box center [257, 85] width 73 height 9
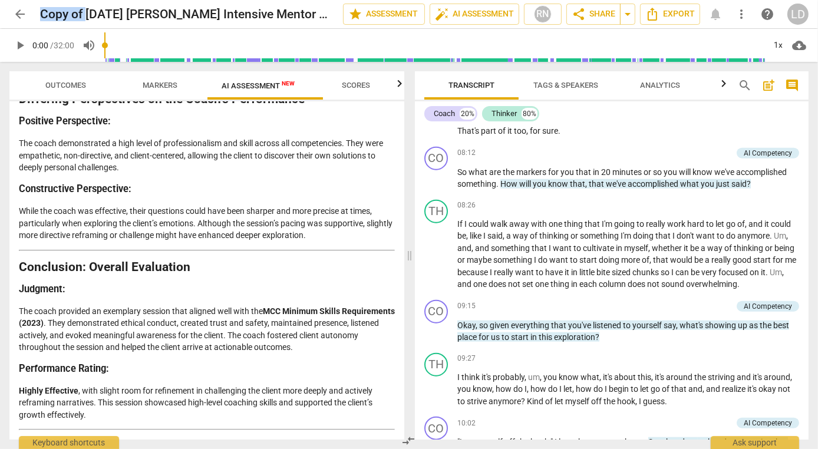
scroll to position [1326, 0]
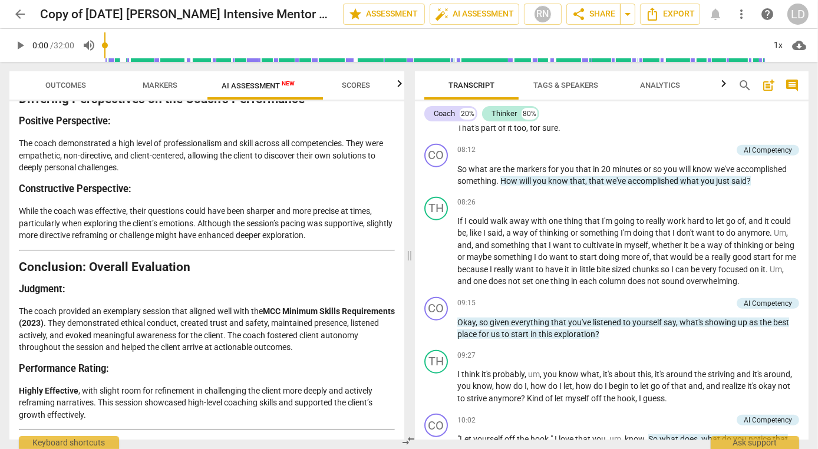
click at [458, 22] on span "Be" at bounding box center [461, 16] width 9 height 9
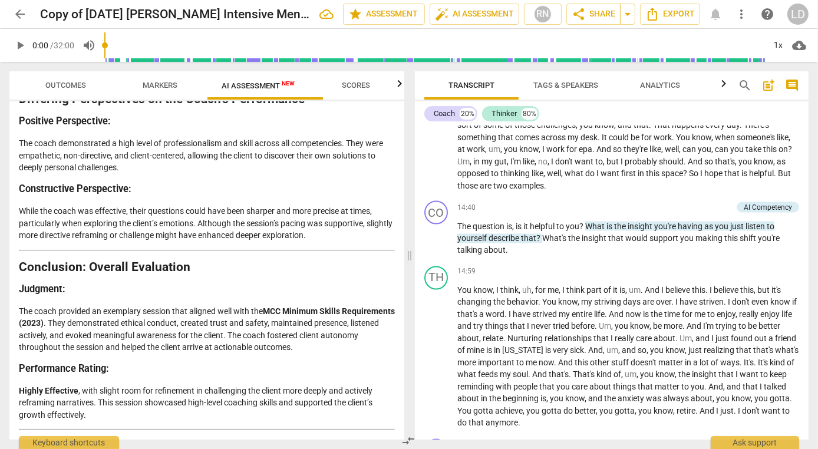
scroll to position [2153, 0]
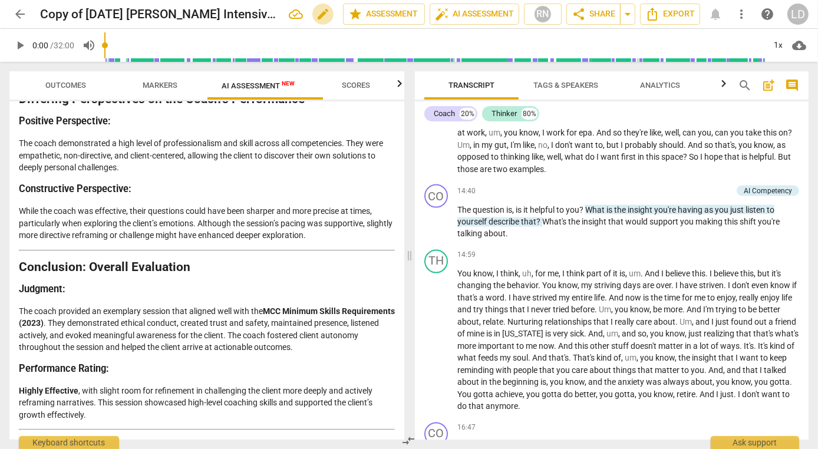
click at [316, 12] on span "edit" at bounding box center [323, 14] width 14 height 14
drag, startPoint x: 208, startPoint y: 12, endPoint x: 217, endPoint y: 11, distance: 9.4
click at [217, 11] on input "Copy of [DATE] [PERSON_NAME] Intensive Mentor Coaching Session #2 AI Reviewed A…" at bounding box center [165, 14] width 251 height 22
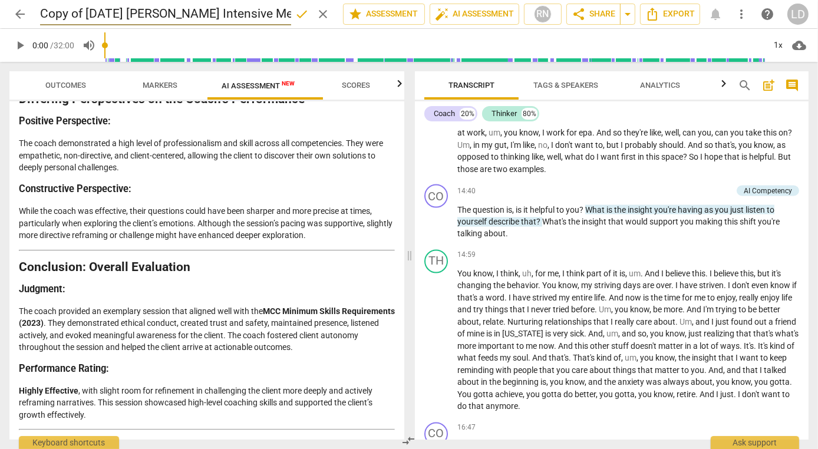
drag, startPoint x: 97, startPoint y: 12, endPoint x: 34, endPoint y: 12, distance: 63.0
click at [34, 12] on div "arrow_back Copy of 2025.06.19 Sharon Hull Intensive Mentor Coaching Session #2 …" at bounding box center [408, 14] width 799 height 22
type input "2025.06.19 Sharon Hull Intensive Mentor Coaching Session #2 AI Reviewed As MCC"
click at [295, 15] on span "done" at bounding box center [302, 14] width 14 height 14
click at [196, 13] on h2 "2025.06.19 Sharon Hull Intensive Mentor Coaching Session #2 AI Reviewed As MCC" at bounding box center [159, 14] width 239 height 15
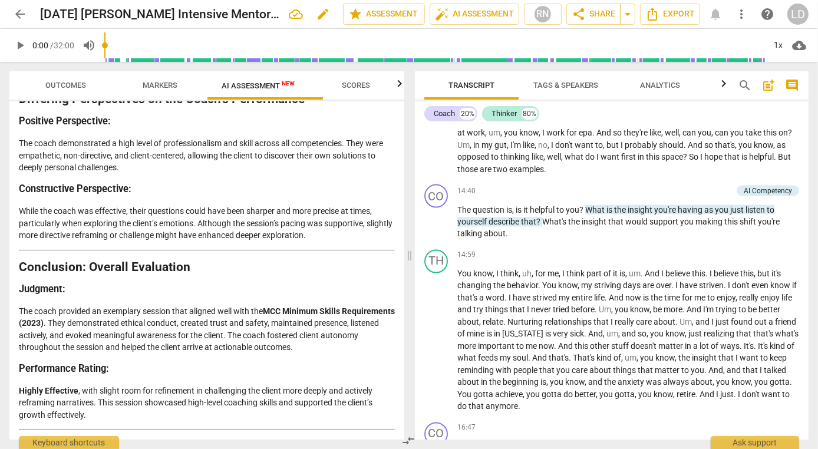
click at [196, 13] on h2 "2025.06.19 Sharon Hull Intensive Mentor Coaching Session #2 AI Reviewed As MCC" at bounding box center [159, 14] width 239 height 15
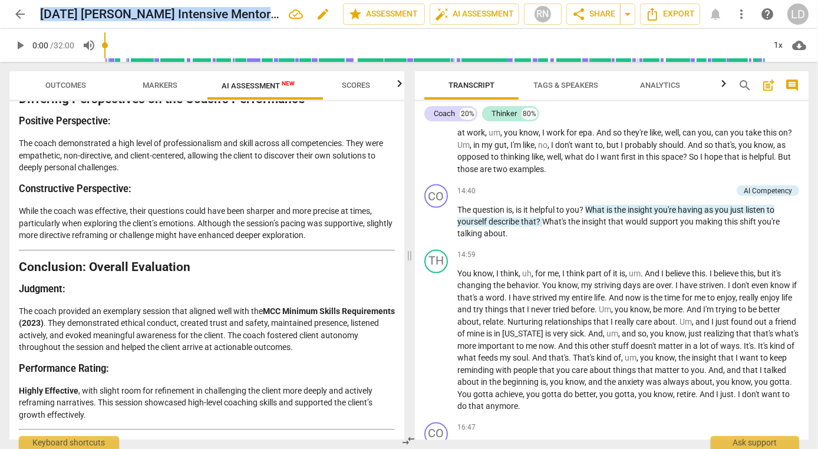
click at [196, 13] on h2 "2025.06.19 Sharon Hull Intensive Mentor Coaching Session #2 AI Reviewed As MCC" at bounding box center [159, 14] width 239 height 15
copy div "2025.06.19 Sharon Hull Intensive Mentor Coaching Session #2 AI Reviewed As MCC …"
